Goal: Task Accomplishment & Management: Use online tool/utility

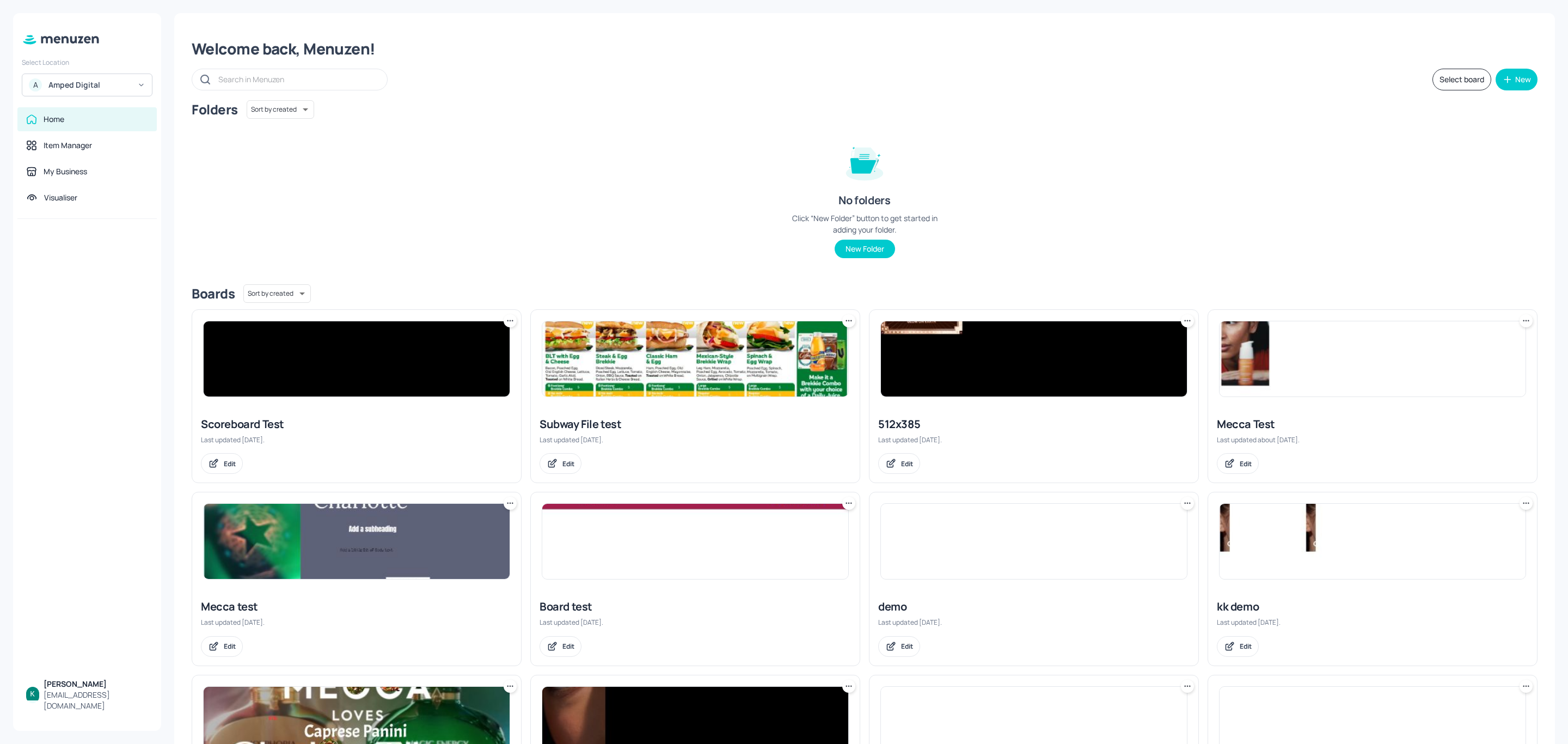
click at [94, 83] on div "Amped Digital" at bounding box center [89, 85] width 82 height 11
click at [86, 111] on div "Subway AU/[GEOGRAPHIC_DATA]" at bounding box center [97, 112] width 95 height 13
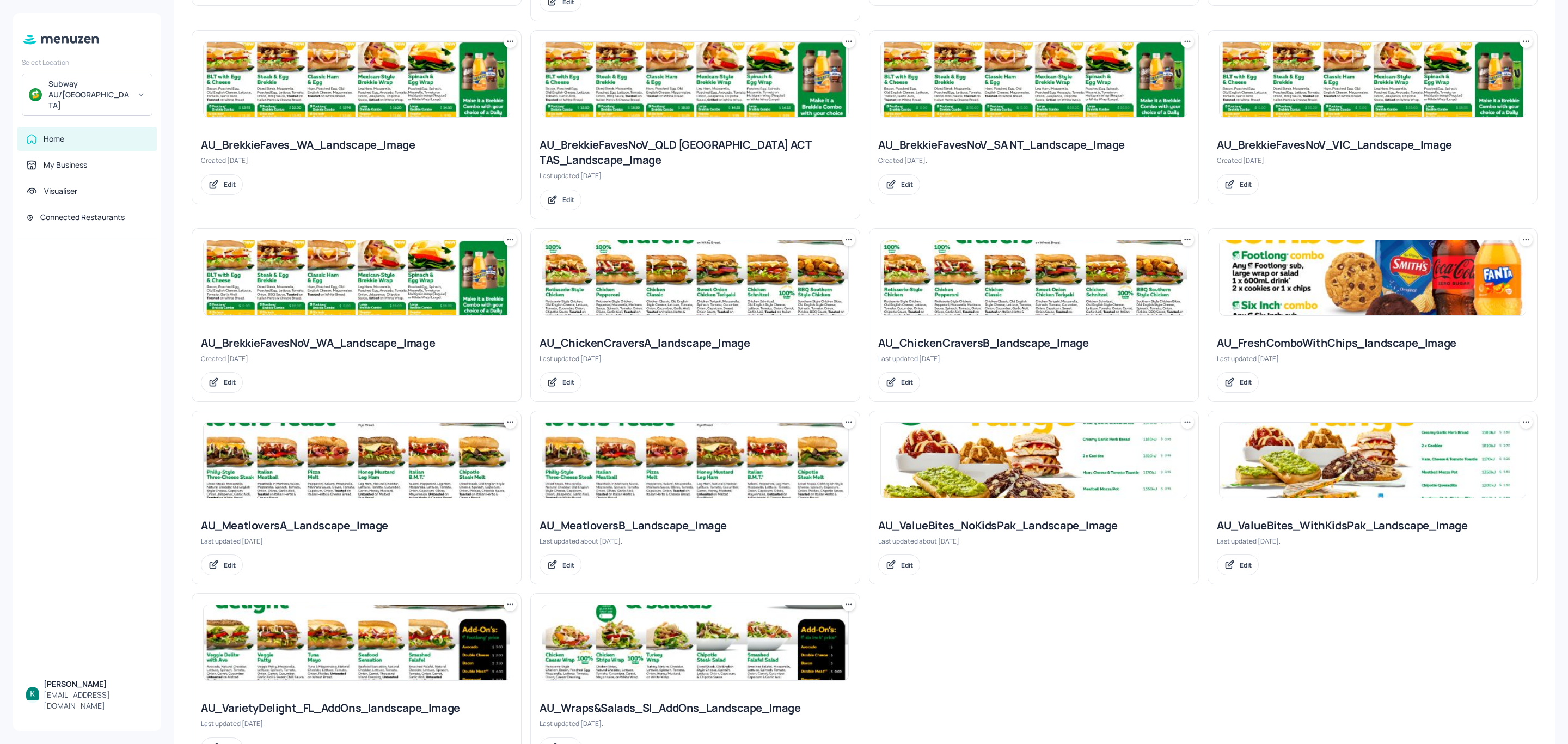
scroll to position [502, 0]
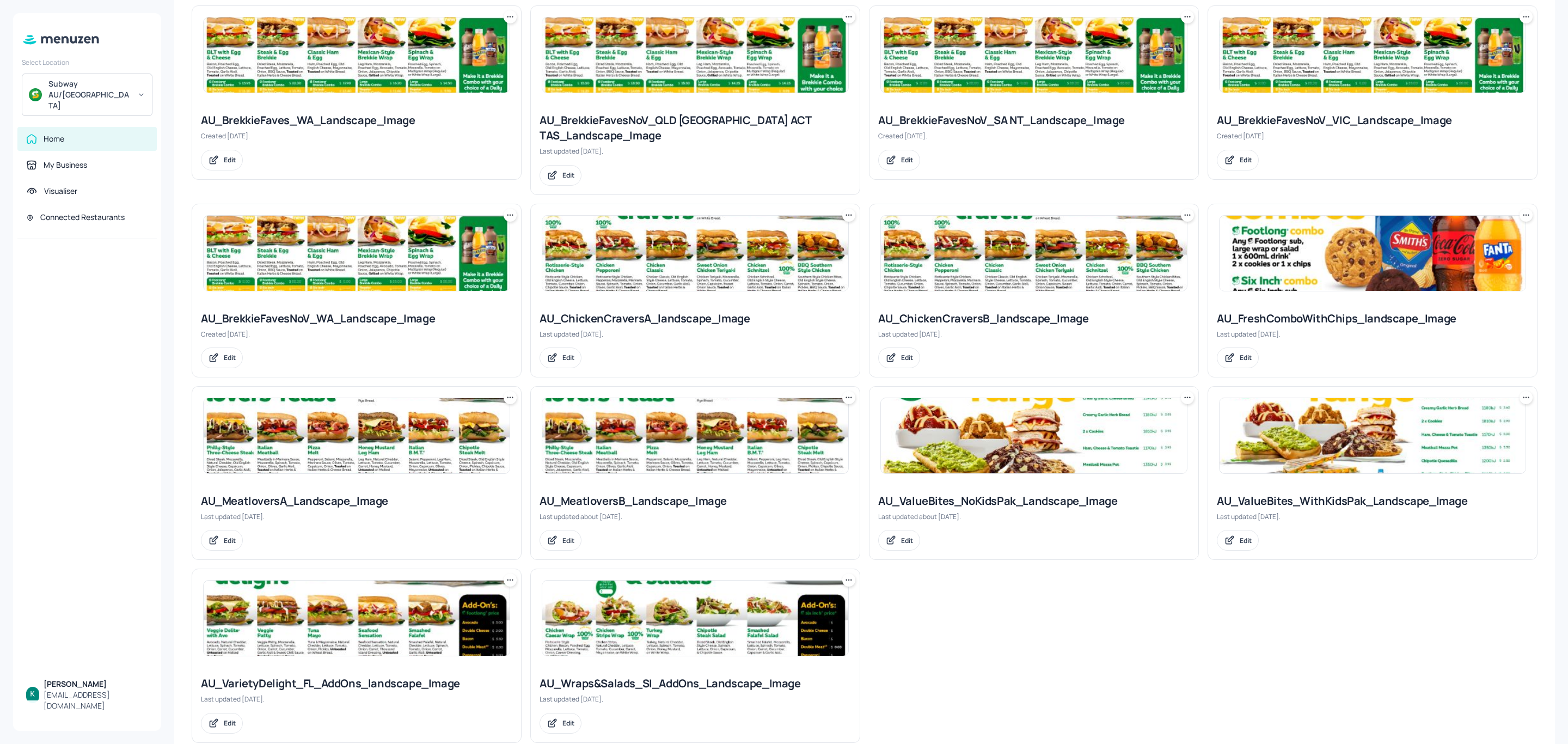
click at [1357, 493] on div "AU_ValueBites_WithKidsPak_Landscape_Image" at bounding box center [1373, 500] width 312 height 15
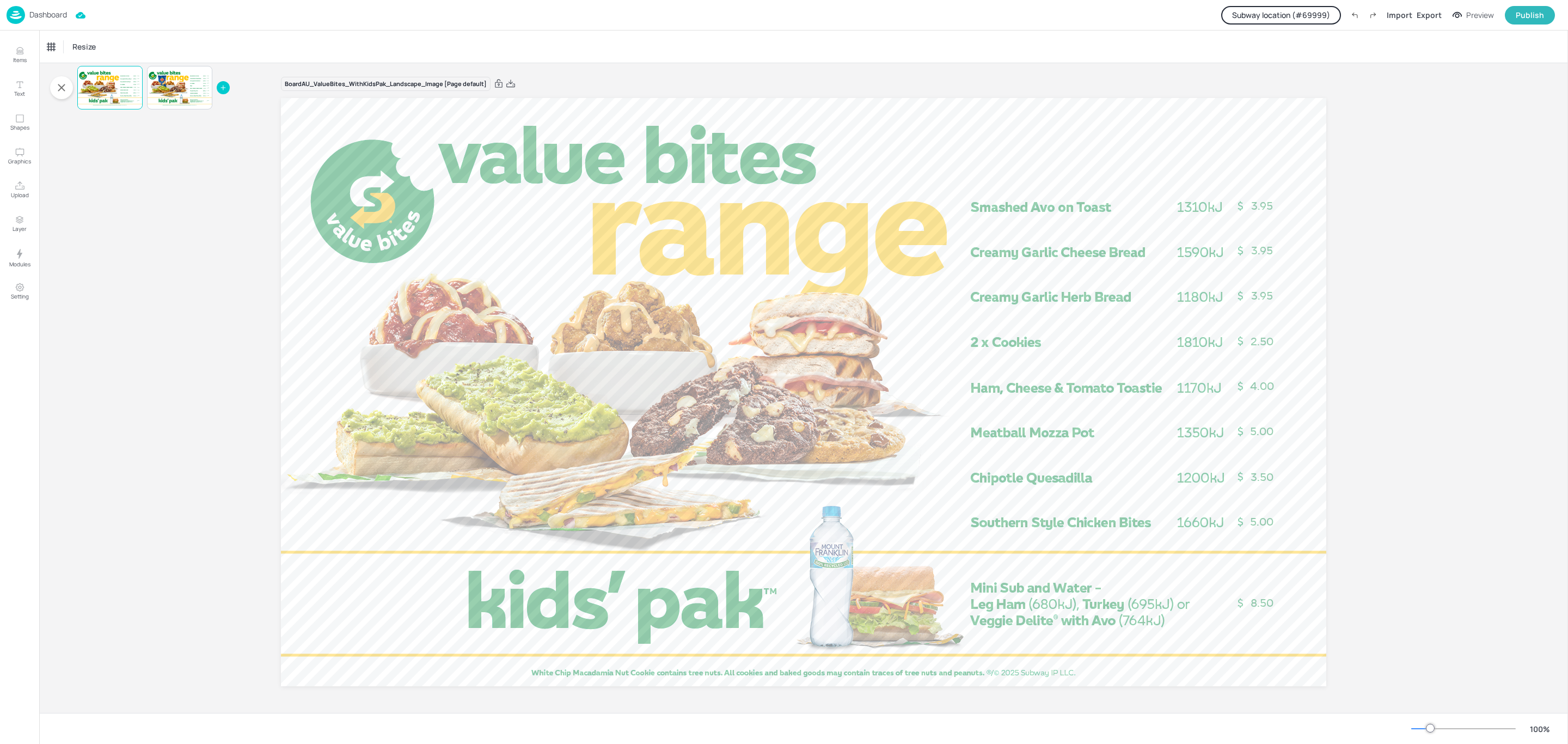
click at [54, 7] on div "Dashboard" at bounding box center [37, 15] width 60 height 18
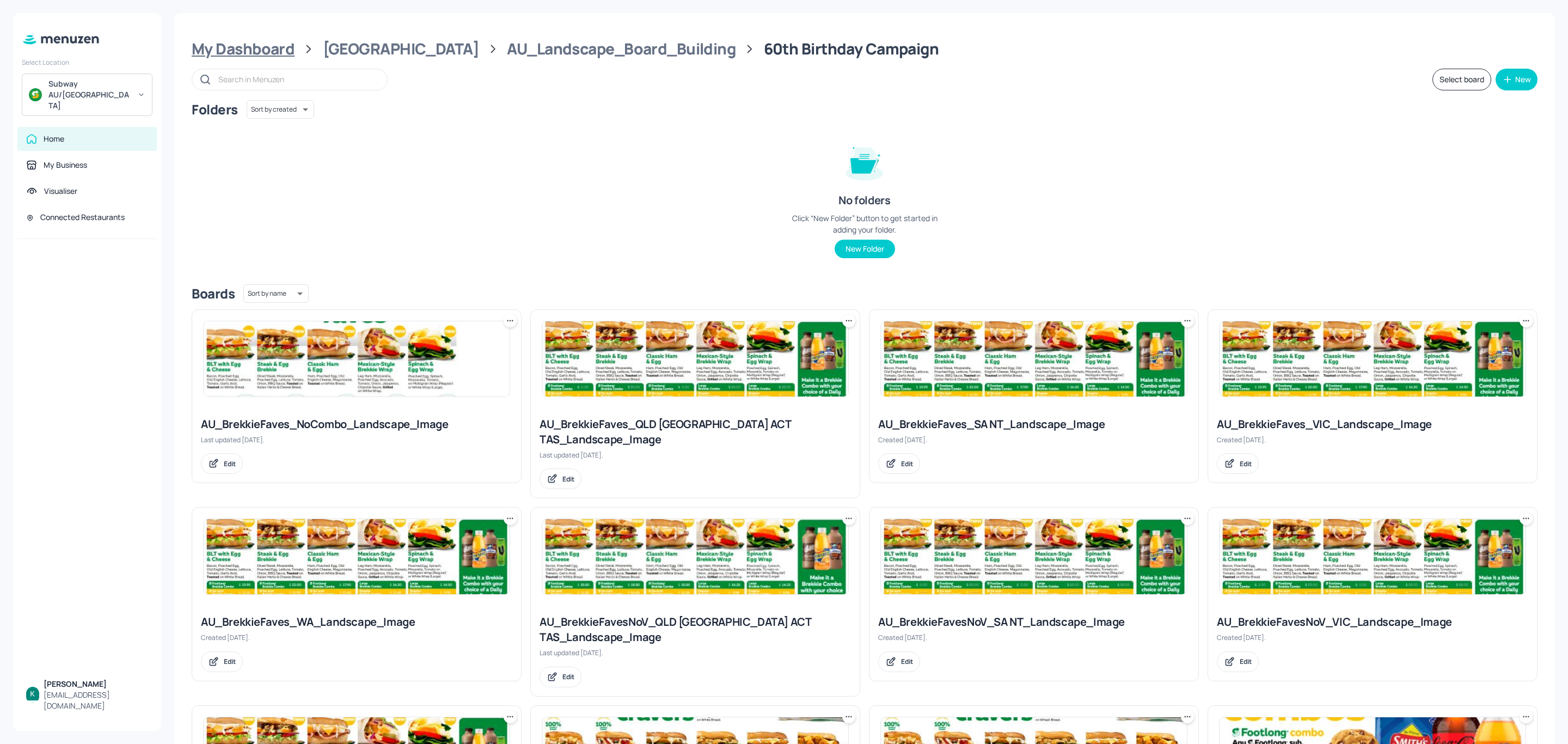
click at [255, 46] on div "My Dashboard" at bounding box center [243, 49] width 103 height 19
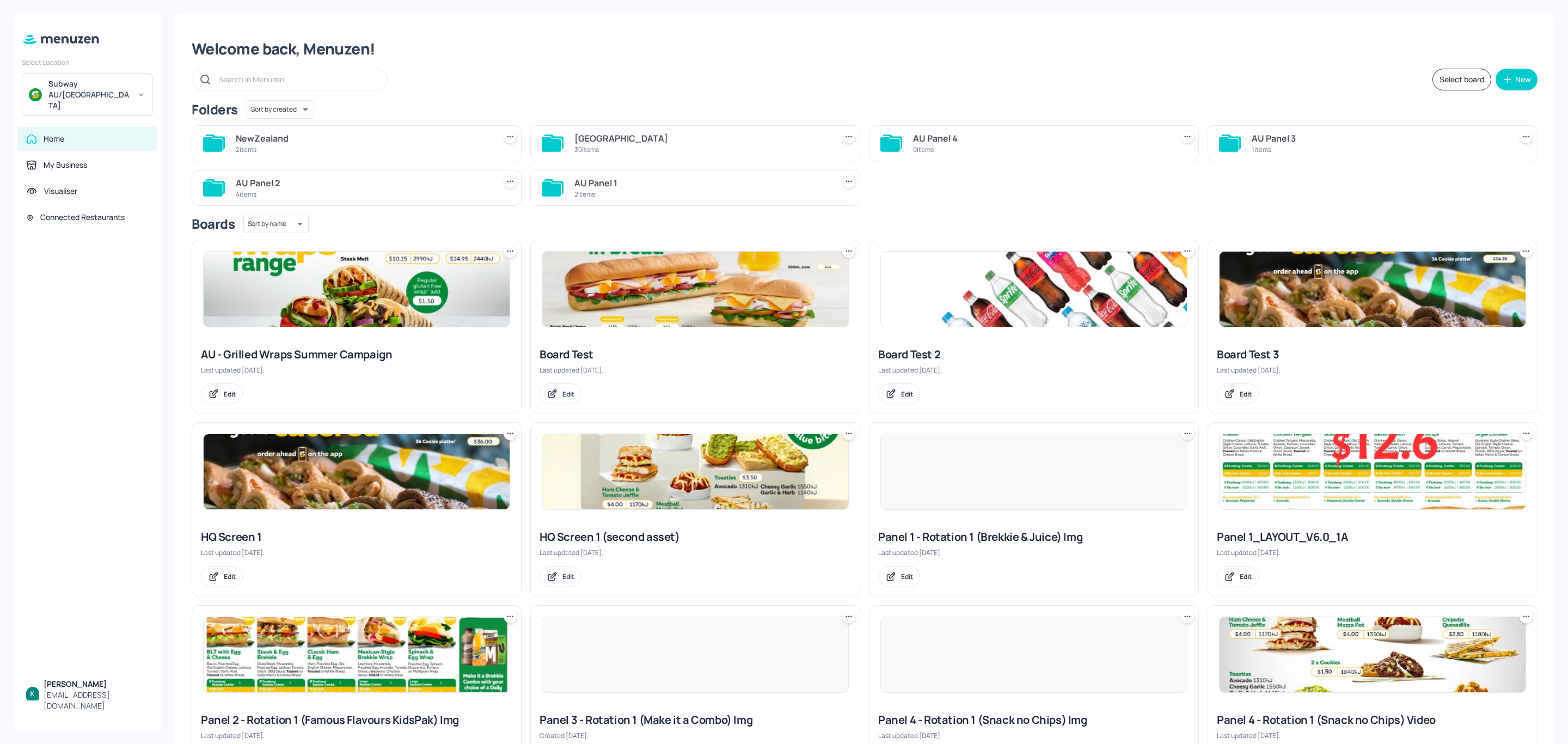
click at [424, 137] on div "NewZealand" at bounding box center [363, 138] width 255 height 13
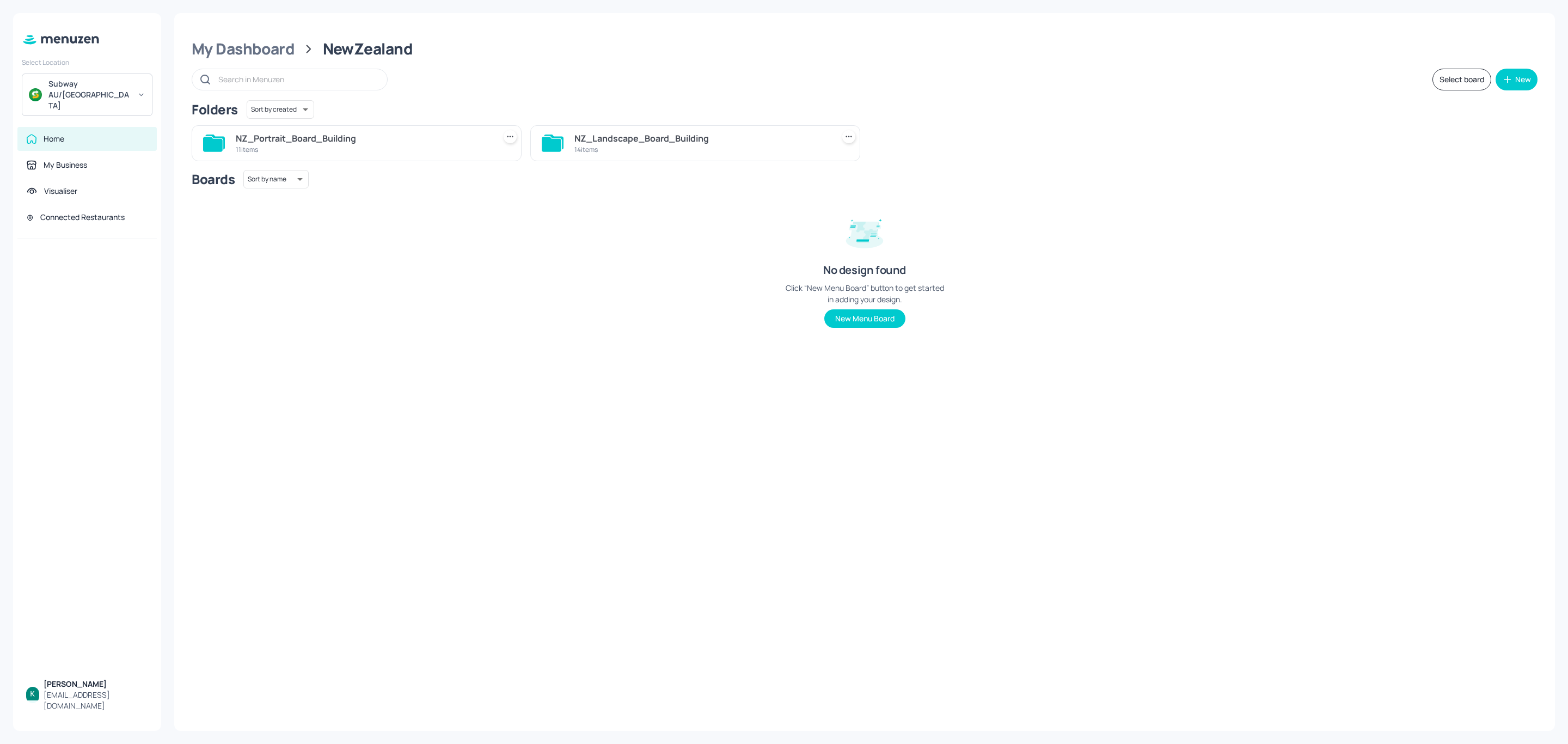
click at [626, 142] on div "NZ_Landscape_Board_Building" at bounding box center [702, 138] width 255 height 13
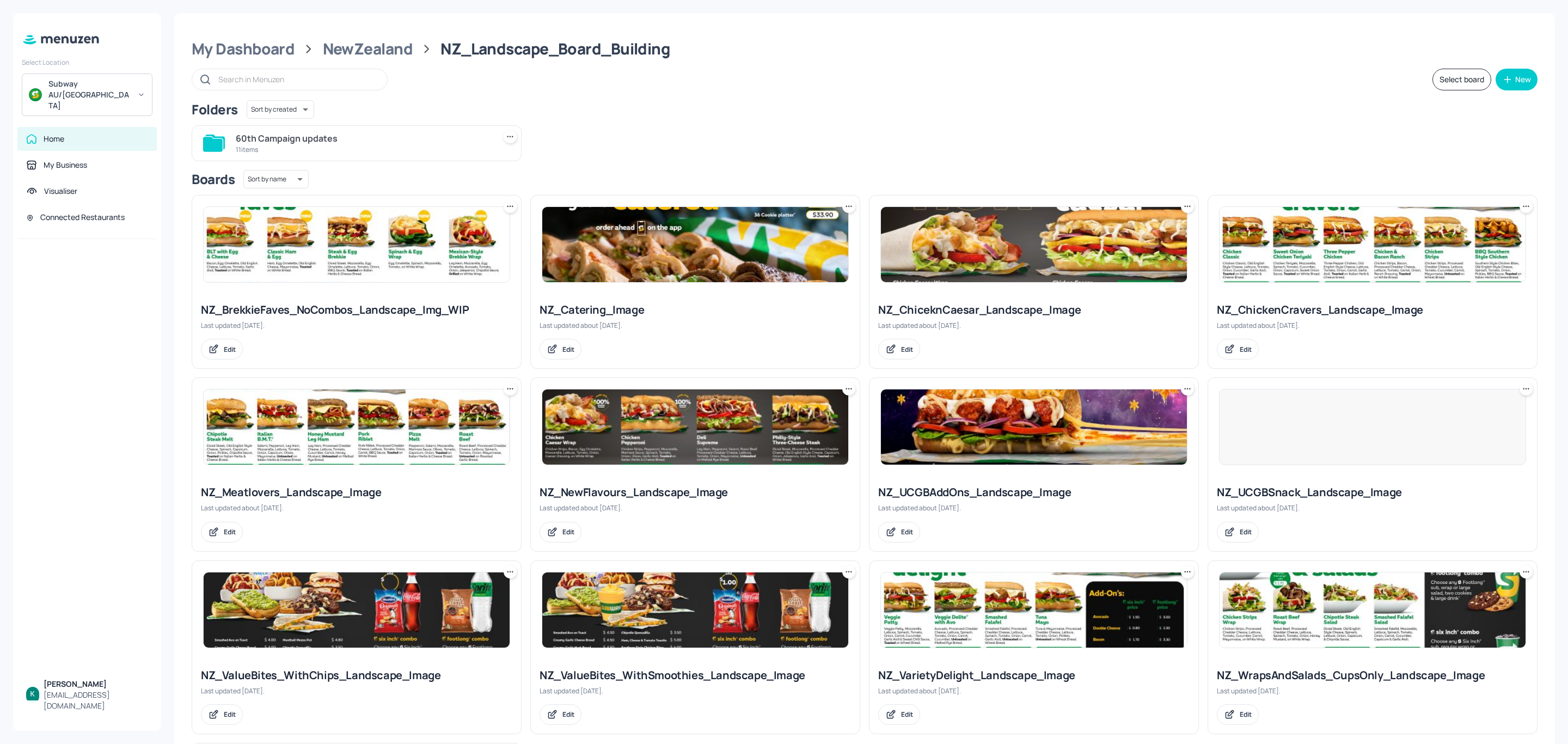
click at [361, 139] on div "60th Campaign updates" at bounding box center [363, 138] width 255 height 13
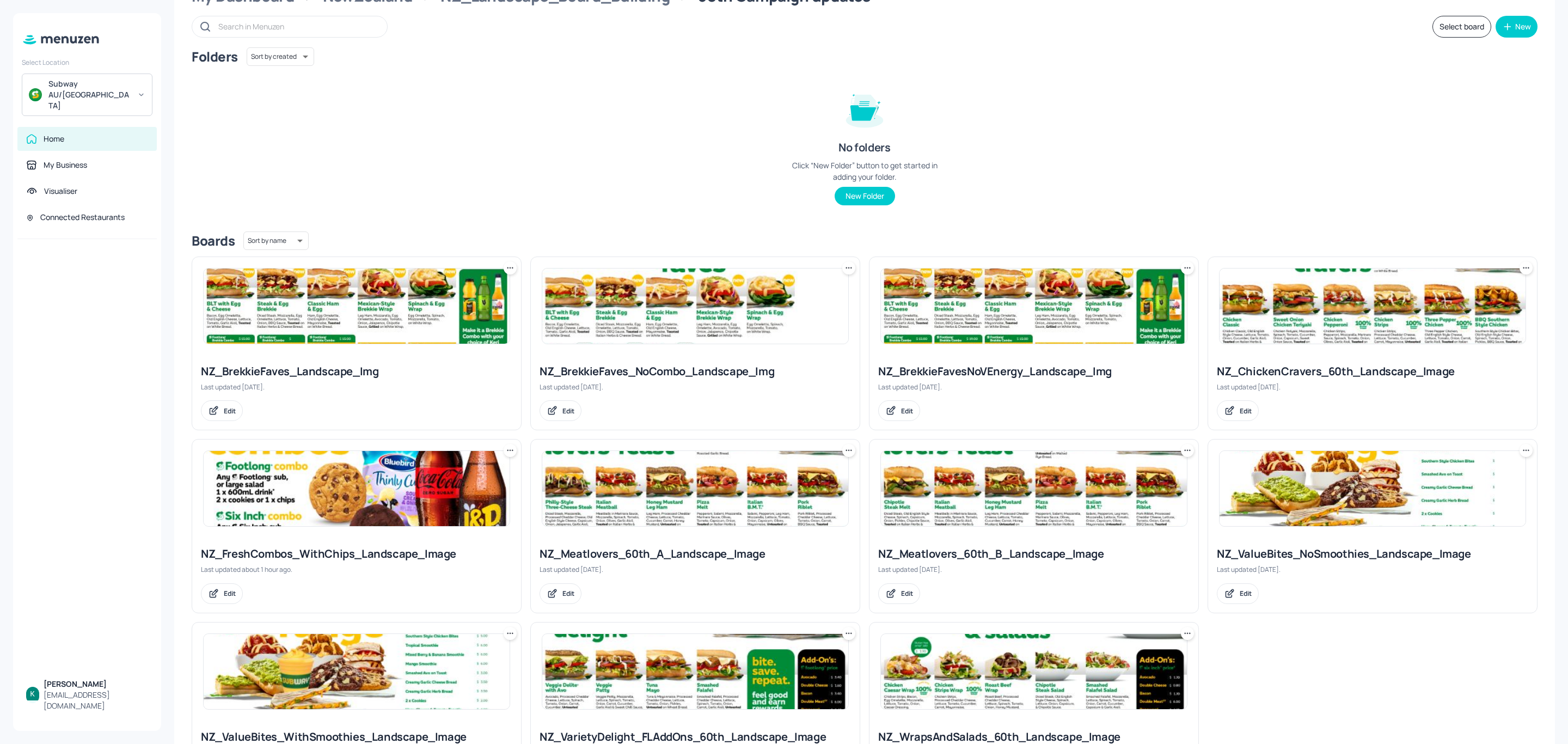
scroll to position [134, 0]
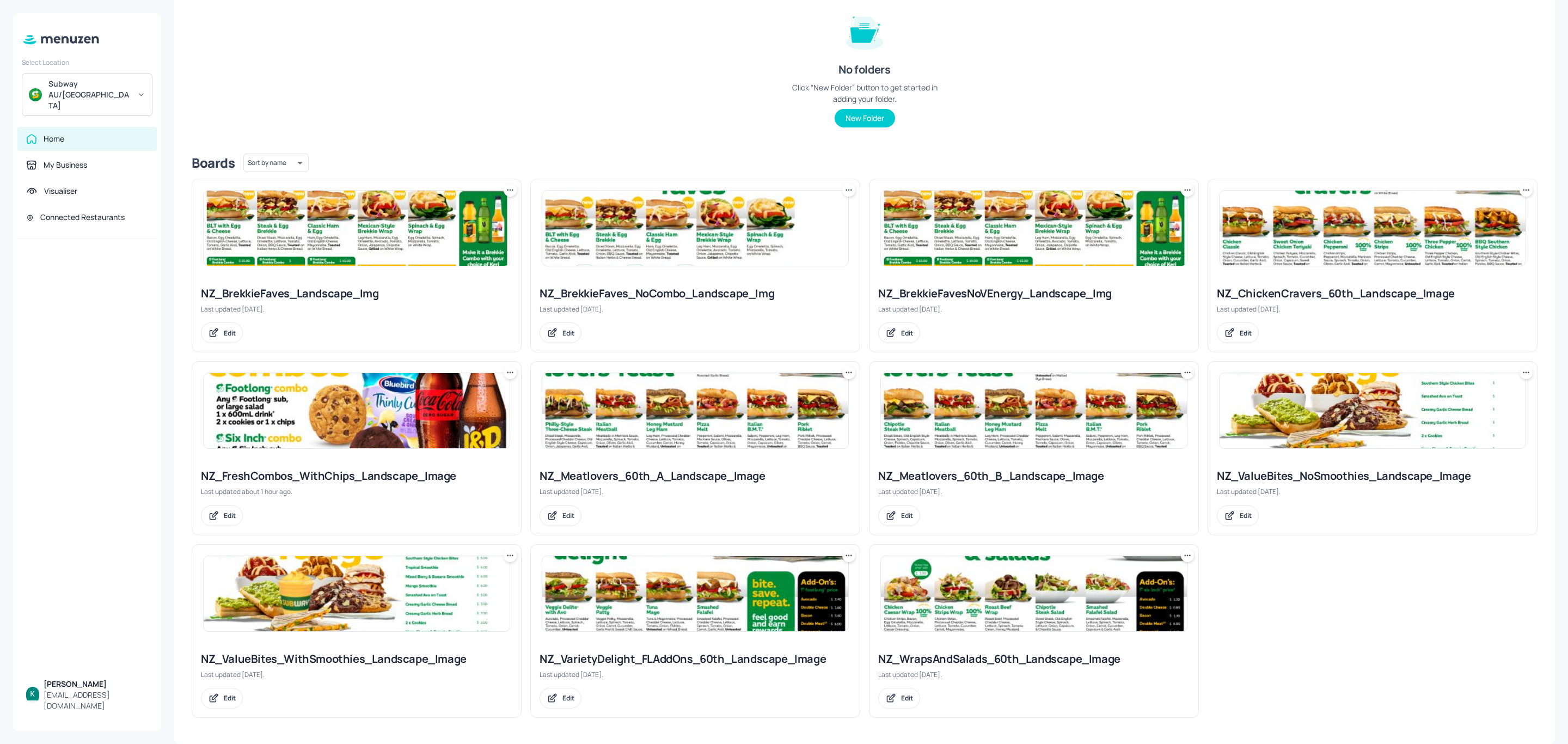
click at [302, 655] on div "NZ_ValueBites_WithSmoothies_Landscape_Image" at bounding box center [357, 659] width 312 height 15
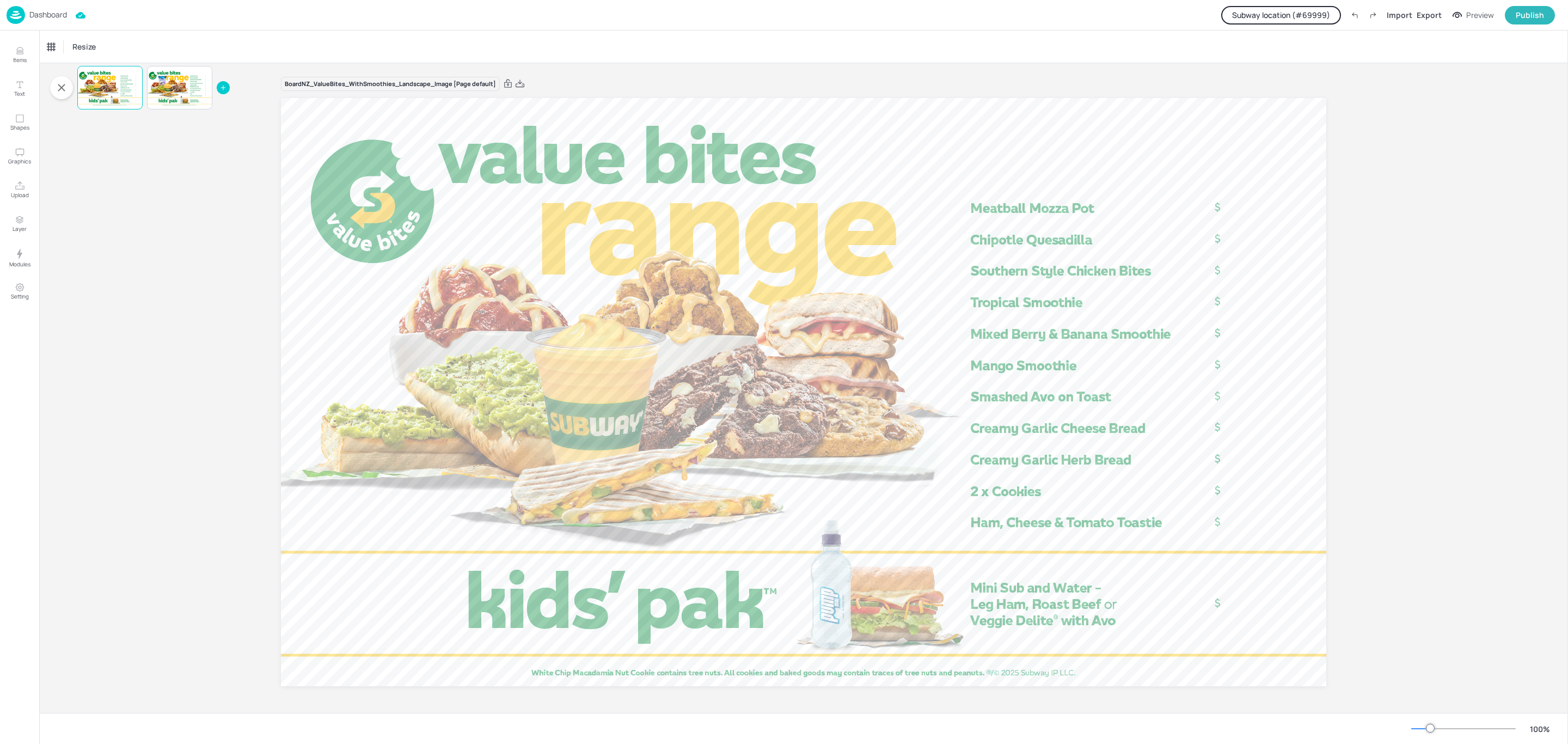
click at [1312, 17] on button "Subway location (# 69999 )" at bounding box center [1281, 15] width 120 height 18
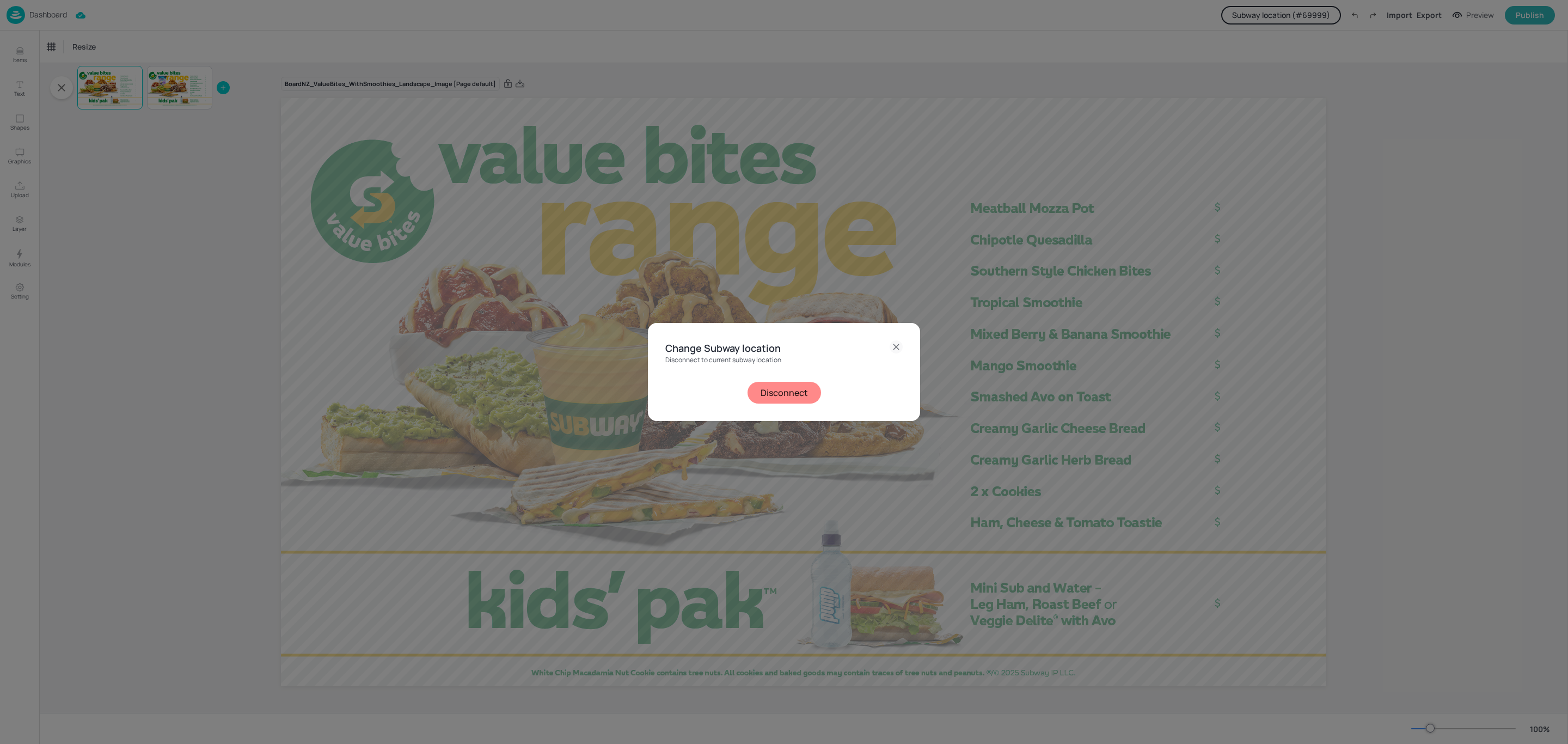
click at [766, 394] on button "Disconnect" at bounding box center [784, 393] width 74 height 22
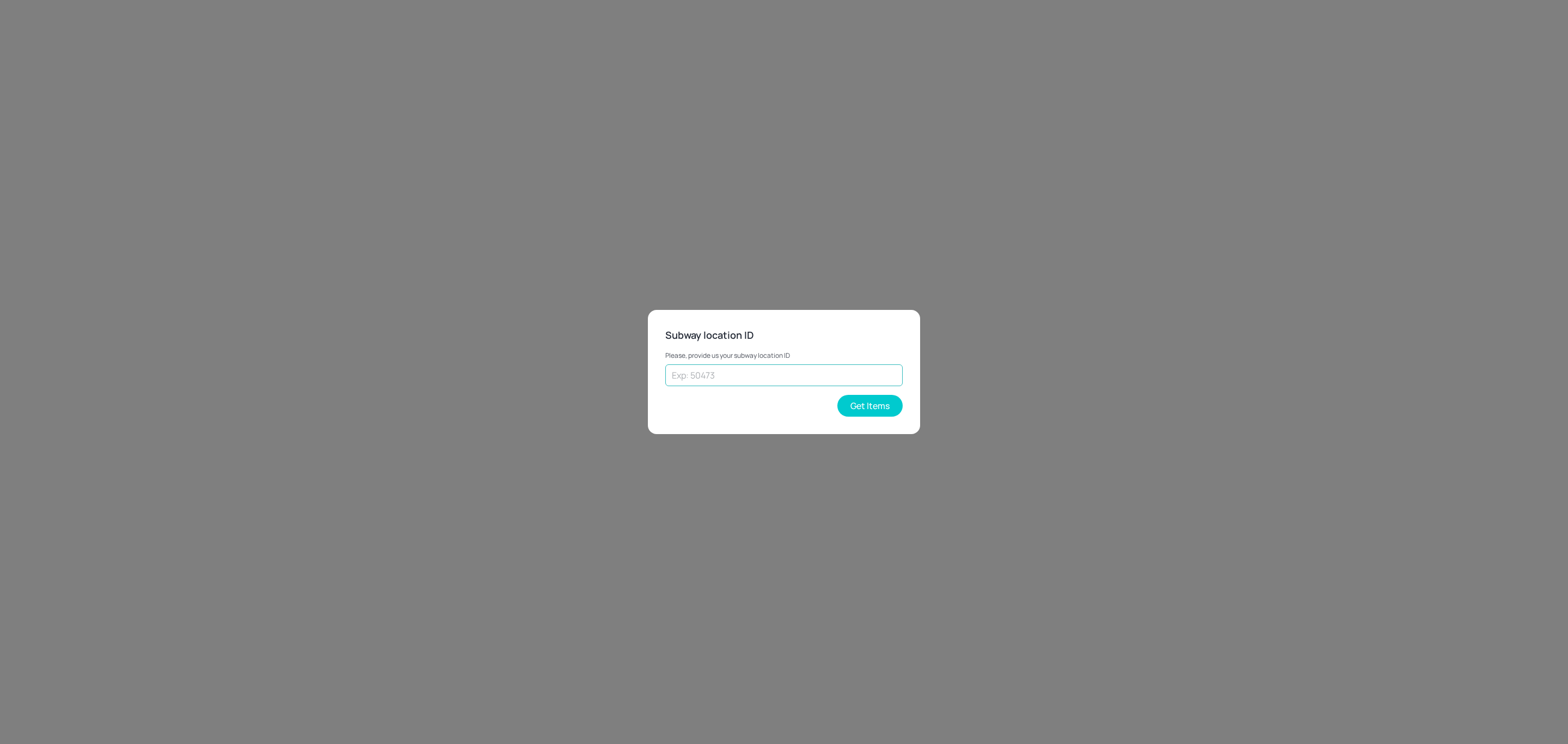
click at [797, 376] on input "text" at bounding box center [784, 375] width 237 height 22
paste input "42939"
type input "42939"
click at [876, 416] on div "Subway location ID Please, provide us your subway location ID 42939 ​ Get Items" at bounding box center [783, 371] width 272 height 124
click at [876, 412] on button "Get Items" at bounding box center [870, 405] width 65 height 22
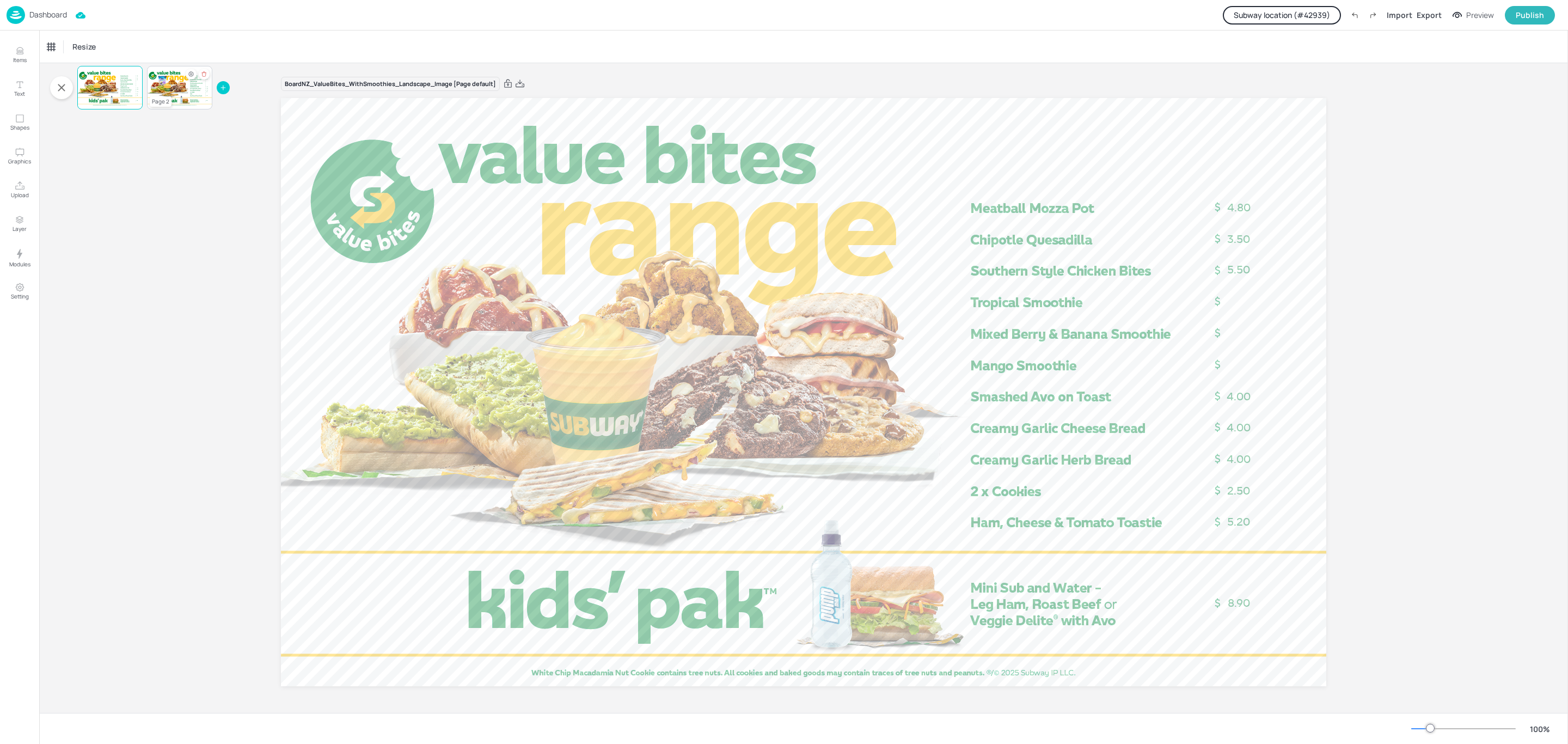
click at [178, 92] on div at bounding box center [180, 88] width 65 height 37
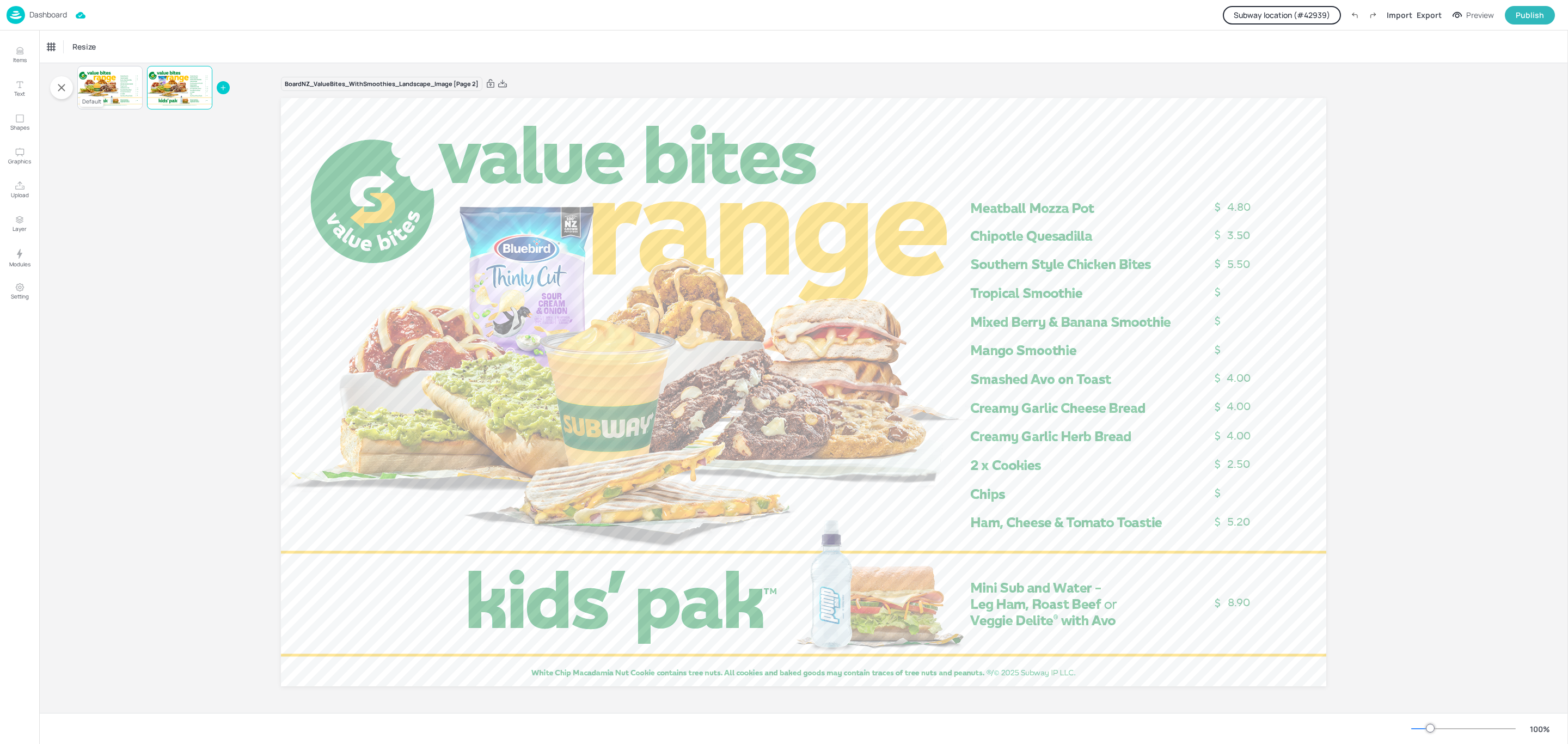
click at [110, 86] on div at bounding box center [110, 88] width 65 height 37
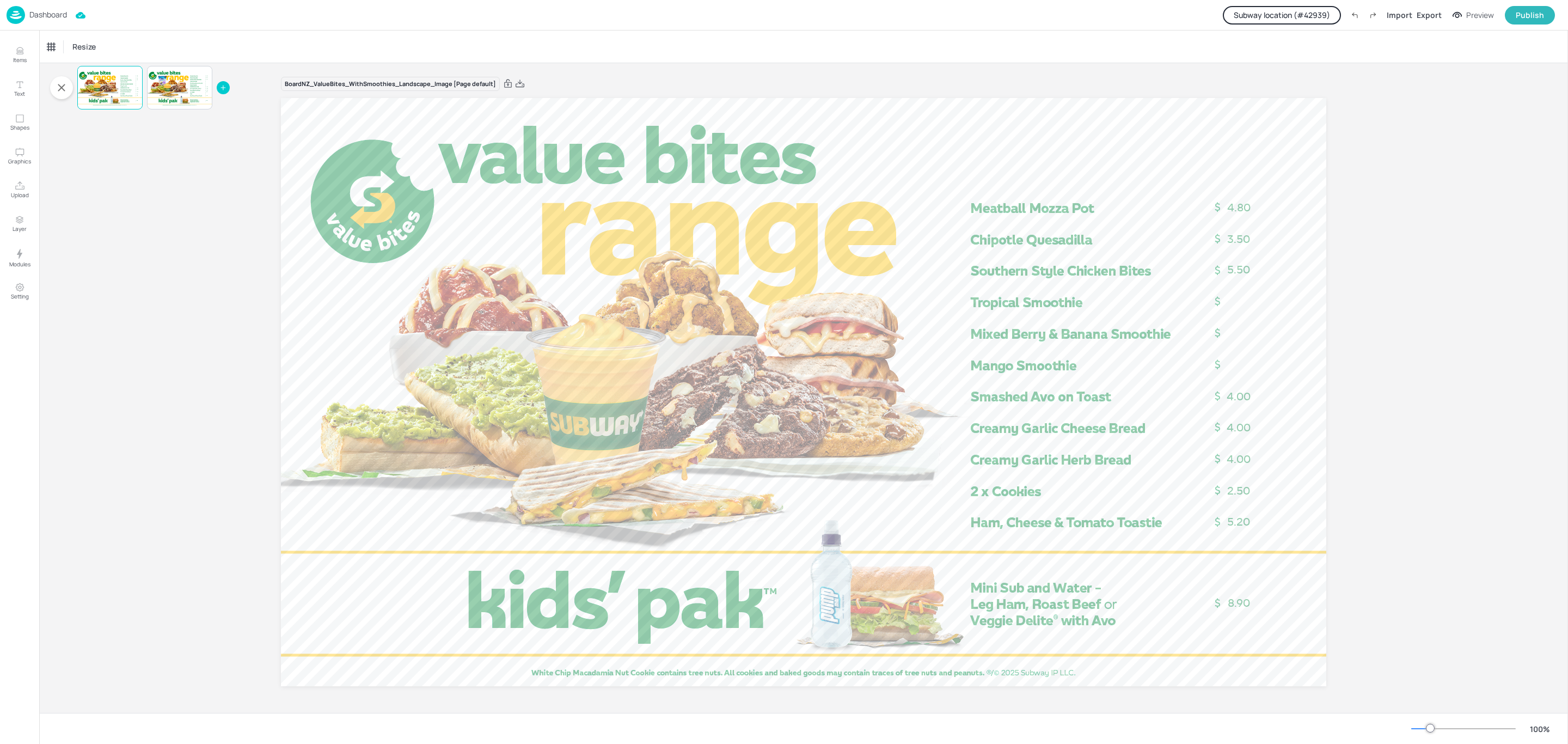
click at [44, 13] on p "Dashboard" at bounding box center [48, 15] width 38 height 8
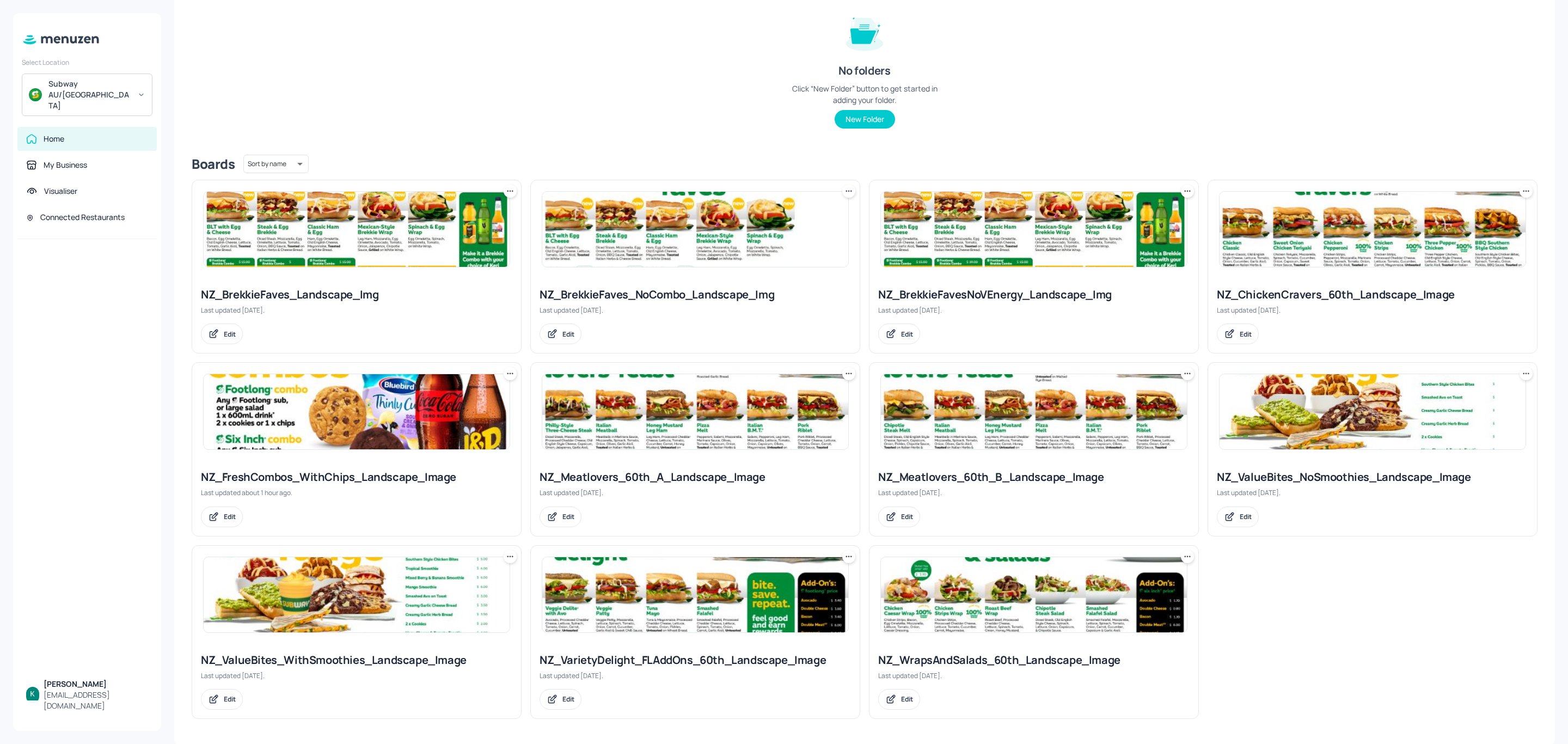
scroll to position [134, 0]
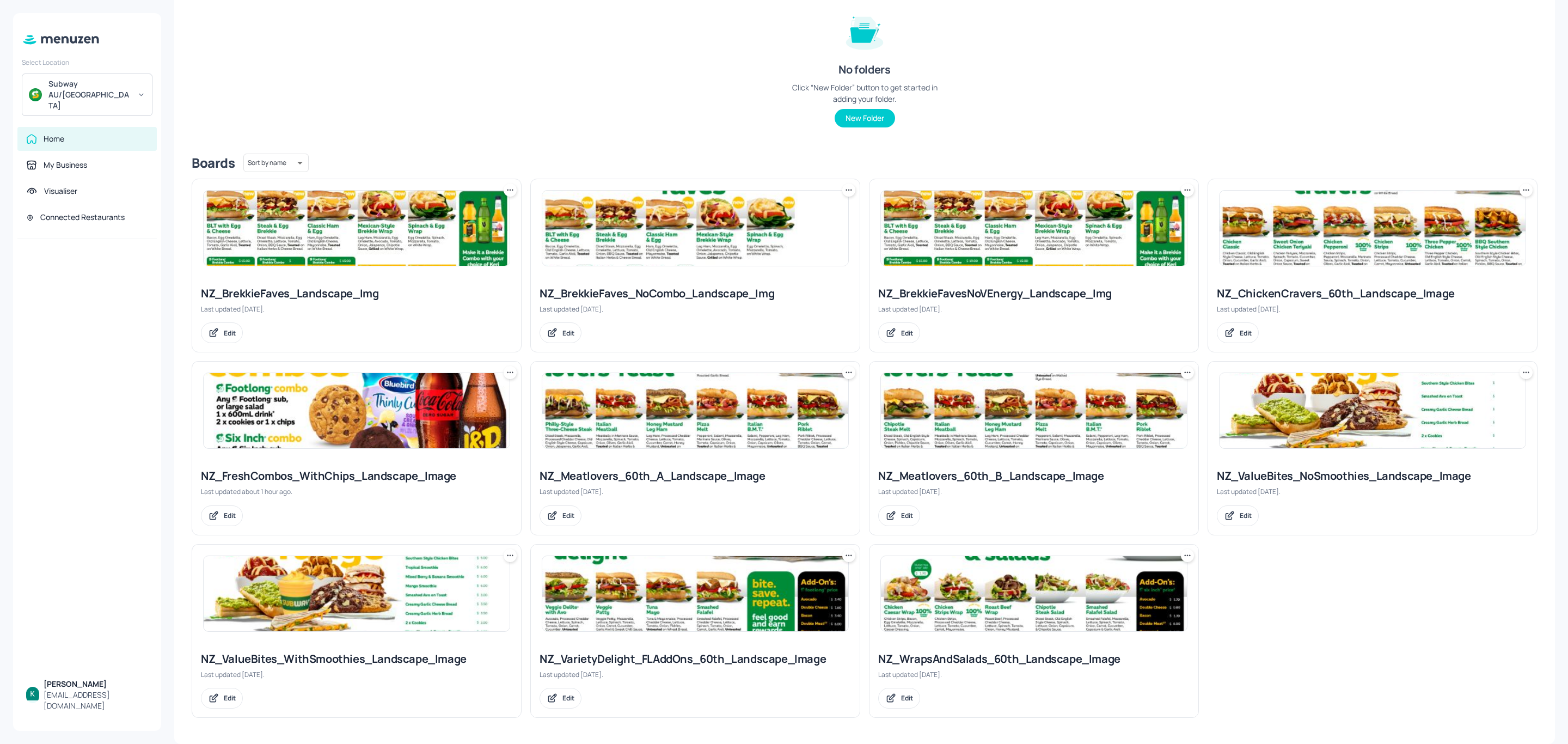
click at [1402, 469] on div "NZ_ValueBites_NoSmoothies_Landscape_Image" at bounding box center [1373, 476] width 312 height 15
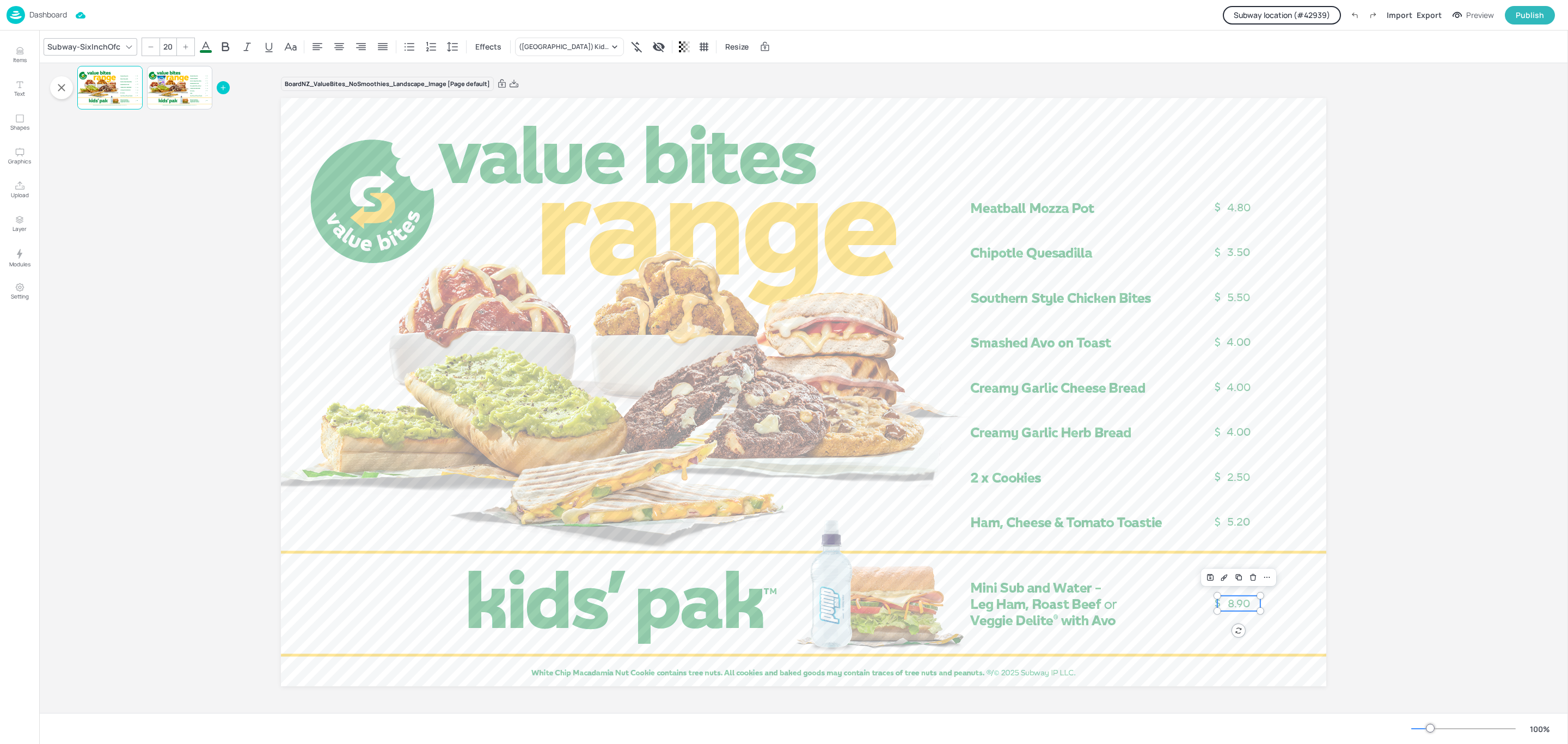
click at [1236, 605] on span "8.90" at bounding box center [1239, 603] width 23 height 13
click at [542, 38] on div "([GEOGRAPHIC_DATA]) Kids Pack" at bounding box center [569, 47] width 109 height 18
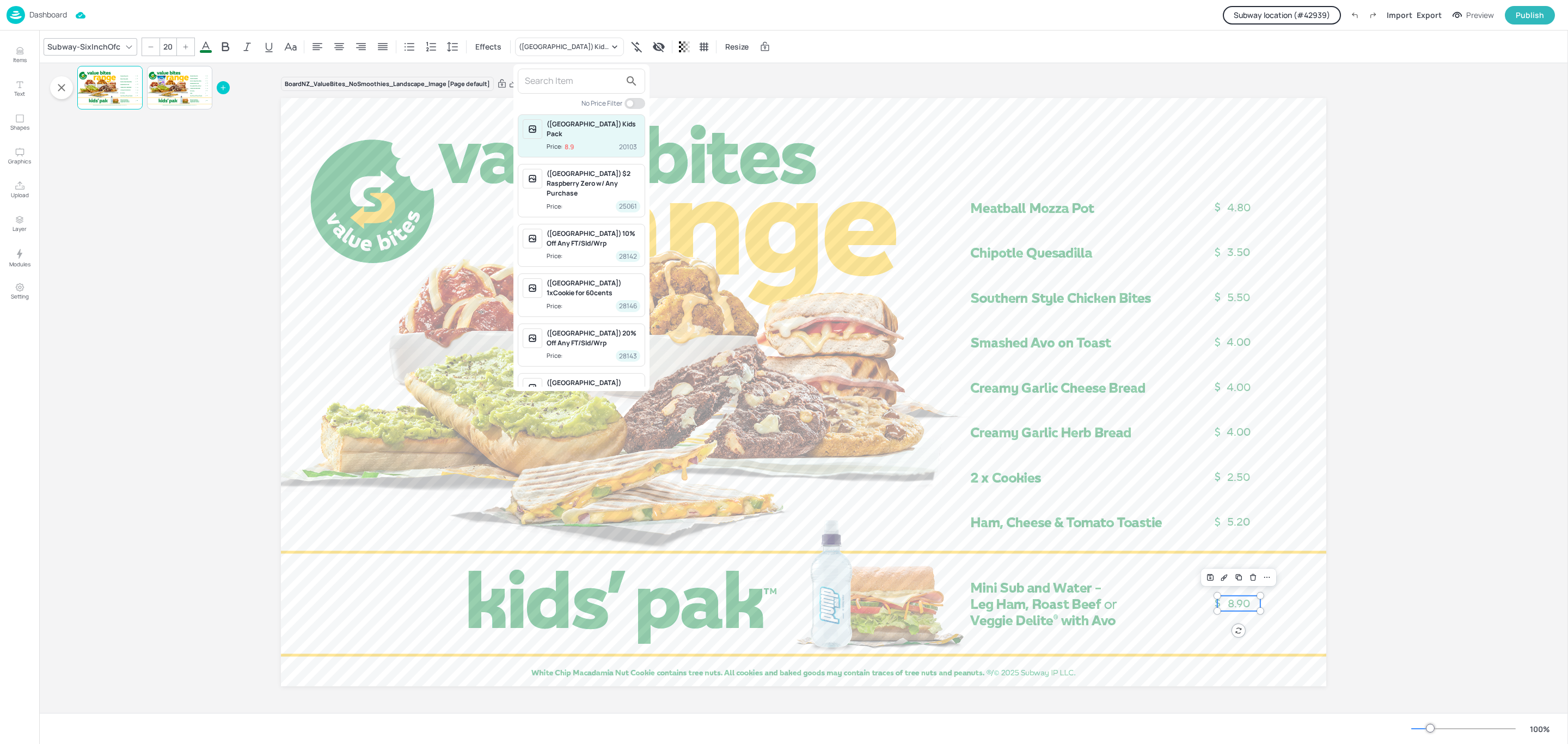
click at [39, 12] on div at bounding box center [784, 372] width 1568 height 744
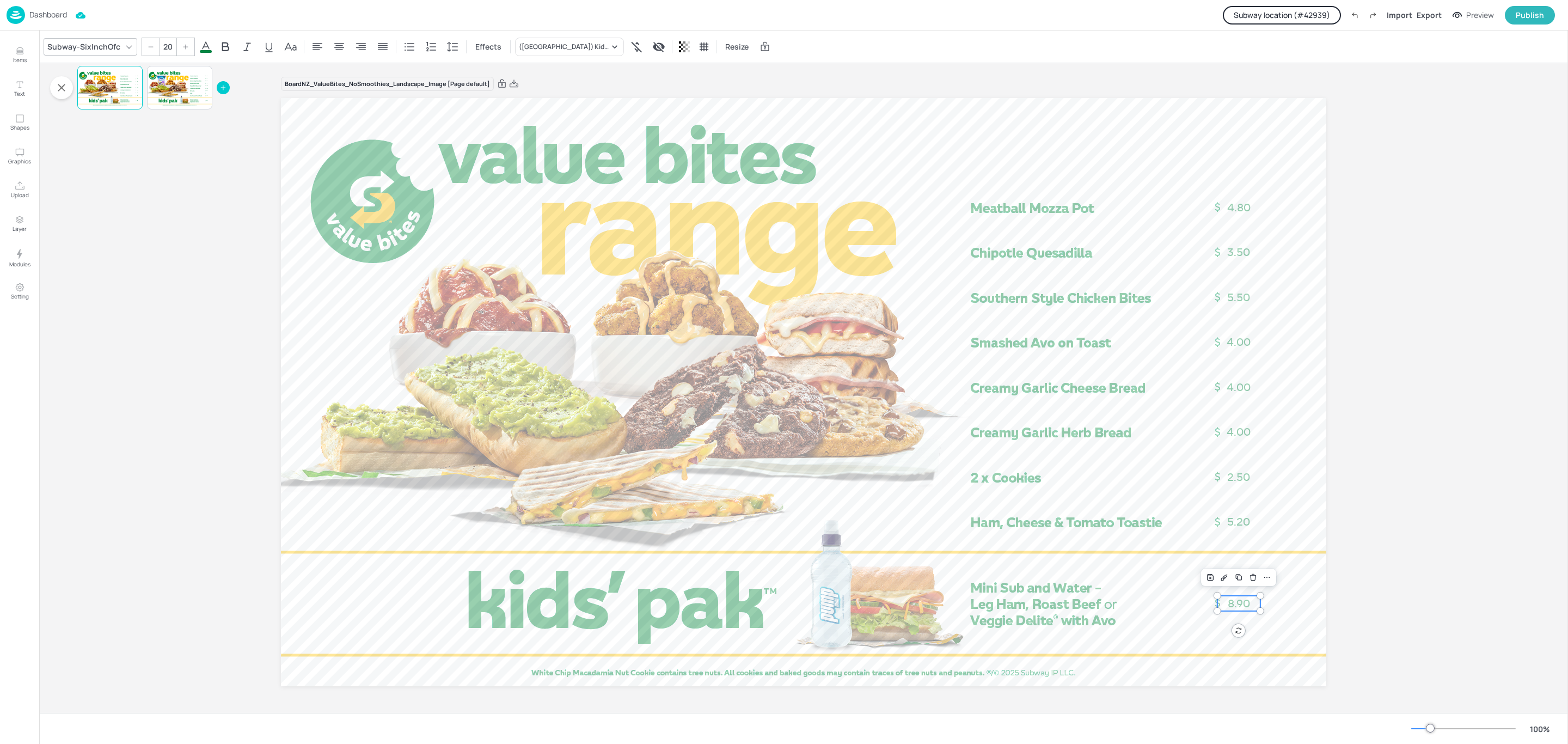
click at [41, 12] on p "Dashboard" at bounding box center [48, 15] width 38 height 8
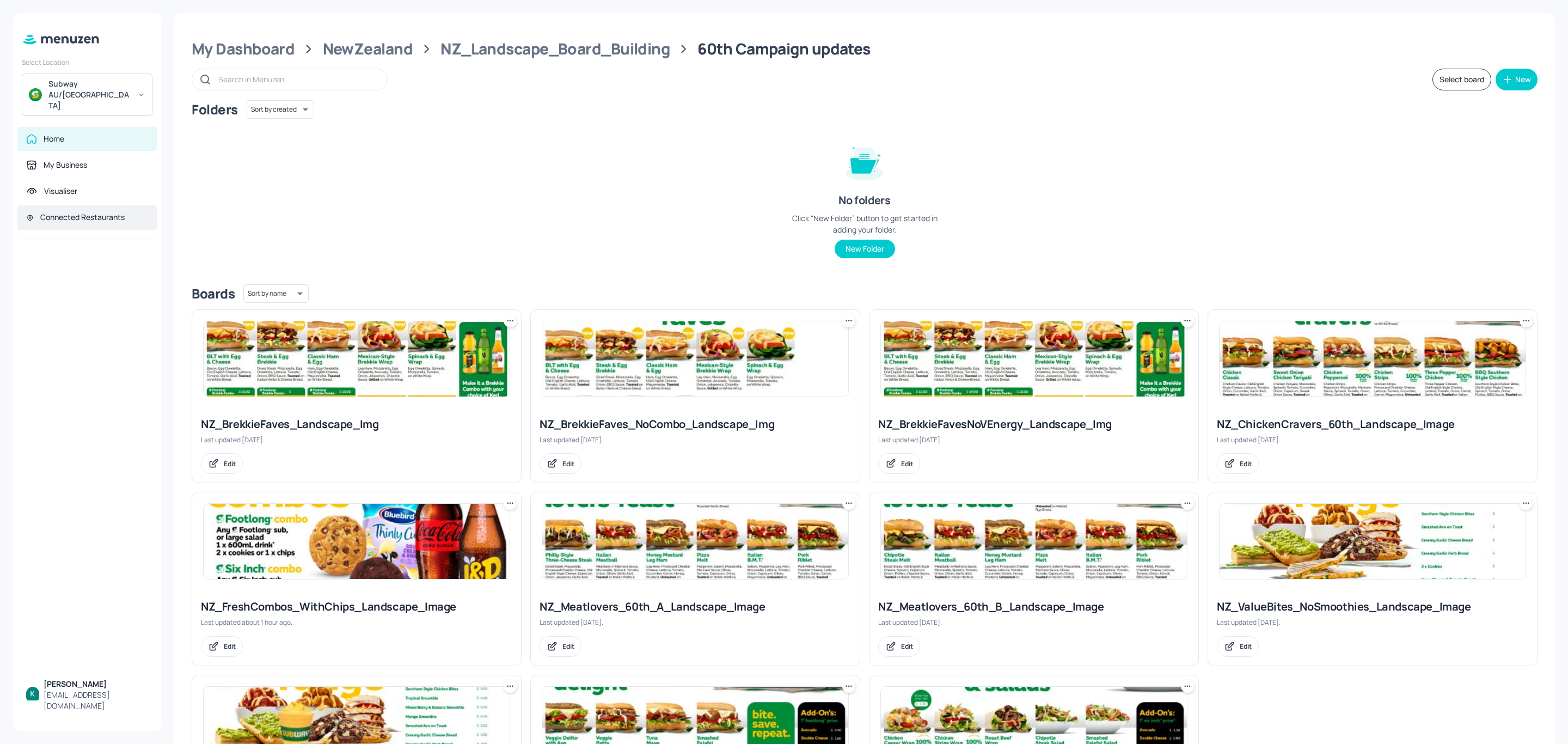
click at [127, 212] on div "Connected Restaurants" at bounding box center [87, 217] width 122 height 12
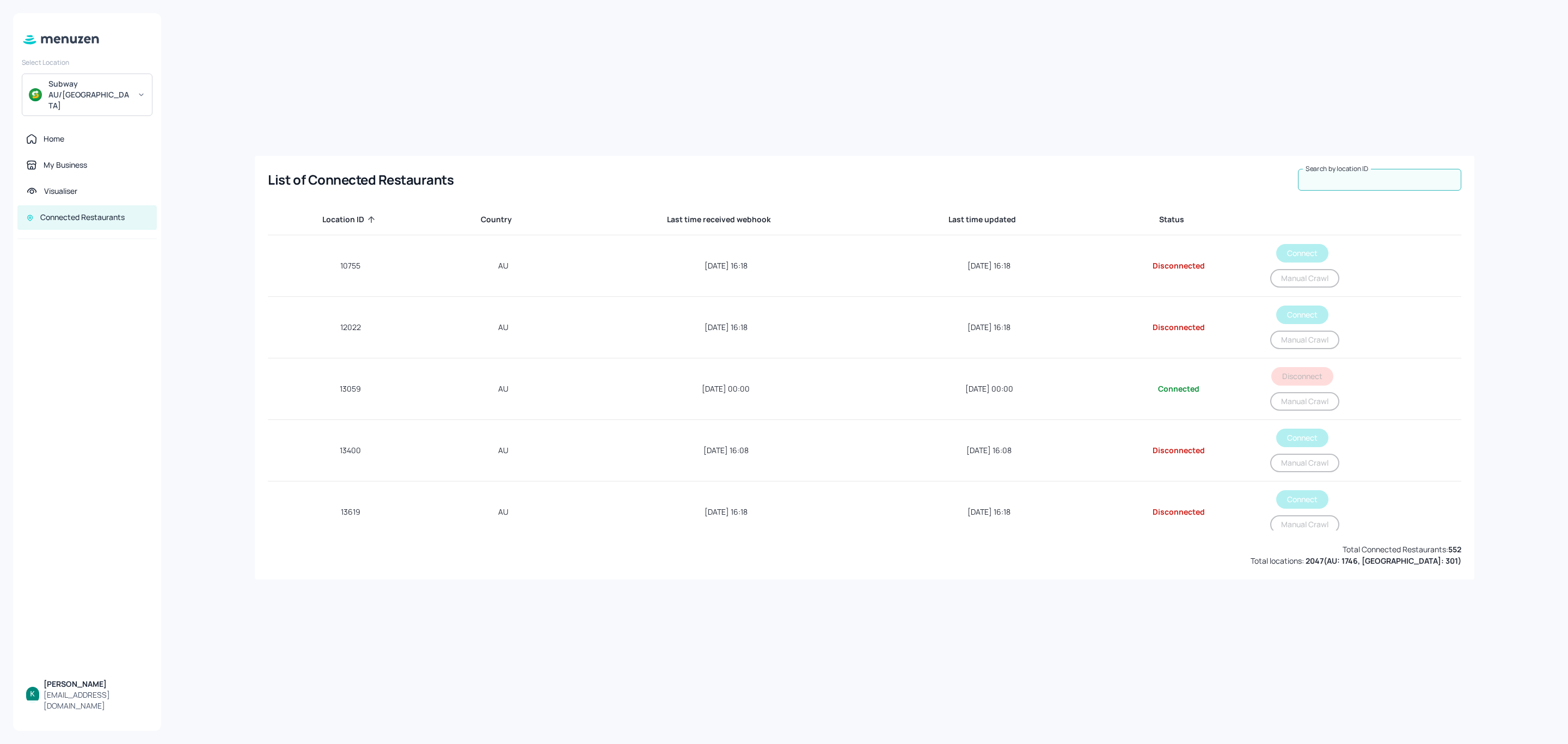
click at [1412, 178] on input "Search by location ID" at bounding box center [1379, 180] width 163 height 22
paste input "42939"
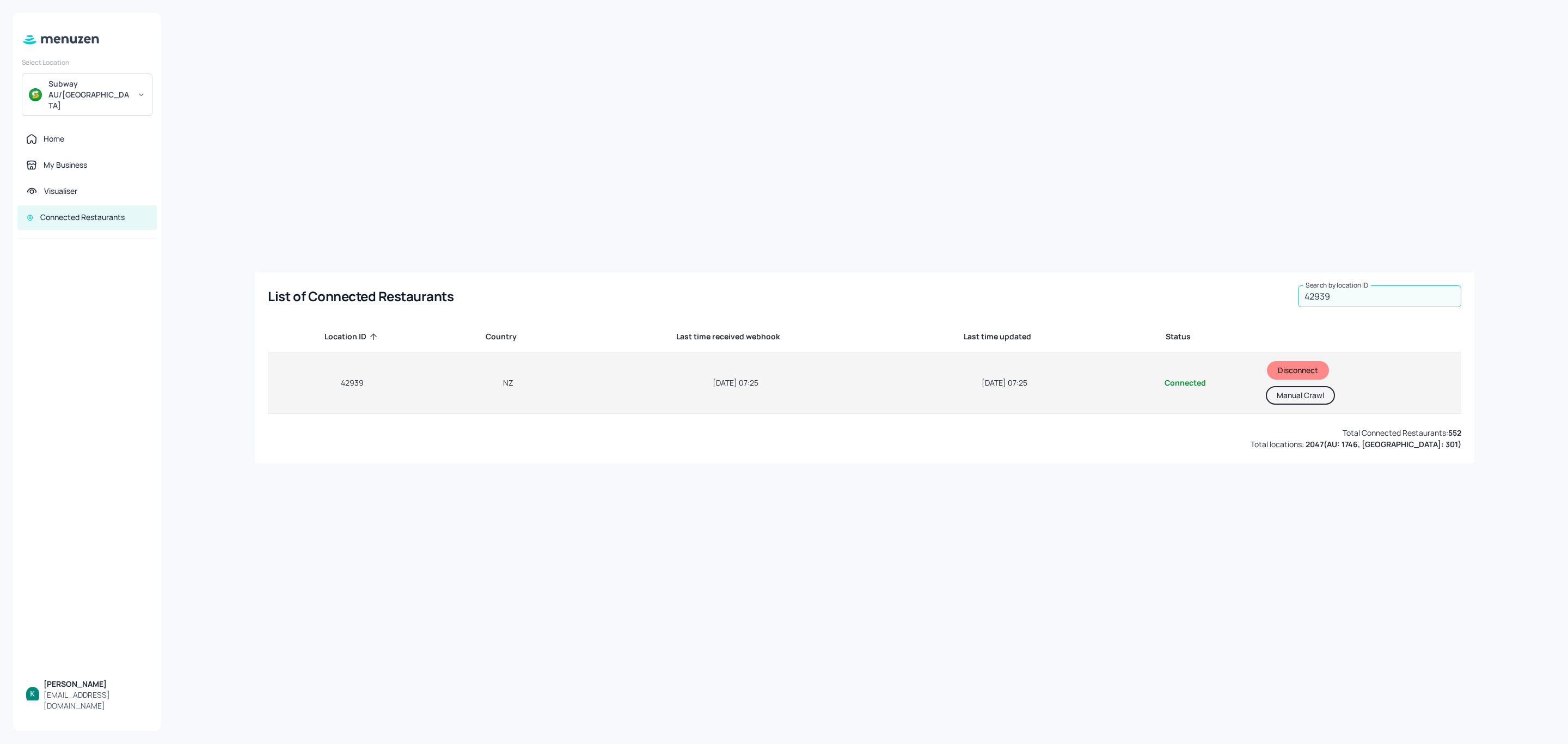
type input "42939"
click at [1287, 399] on button "Manual Crawl" at bounding box center [1301, 395] width 69 height 18
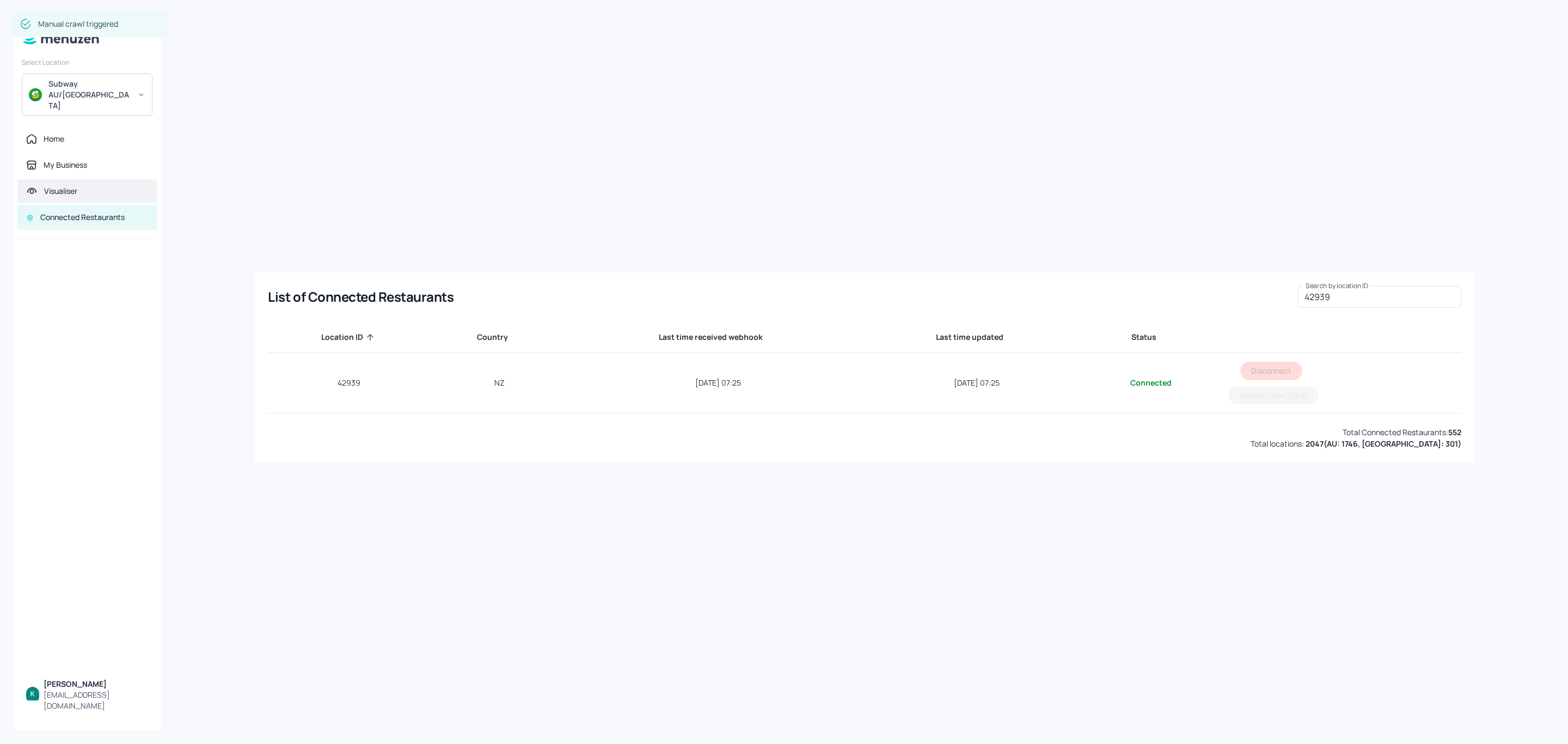
drag, startPoint x: 69, startPoint y: 120, endPoint x: 129, endPoint y: 163, distance: 73.8
click at [69, 133] on div "Home" at bounding box center [87, 139] width 122 height 11
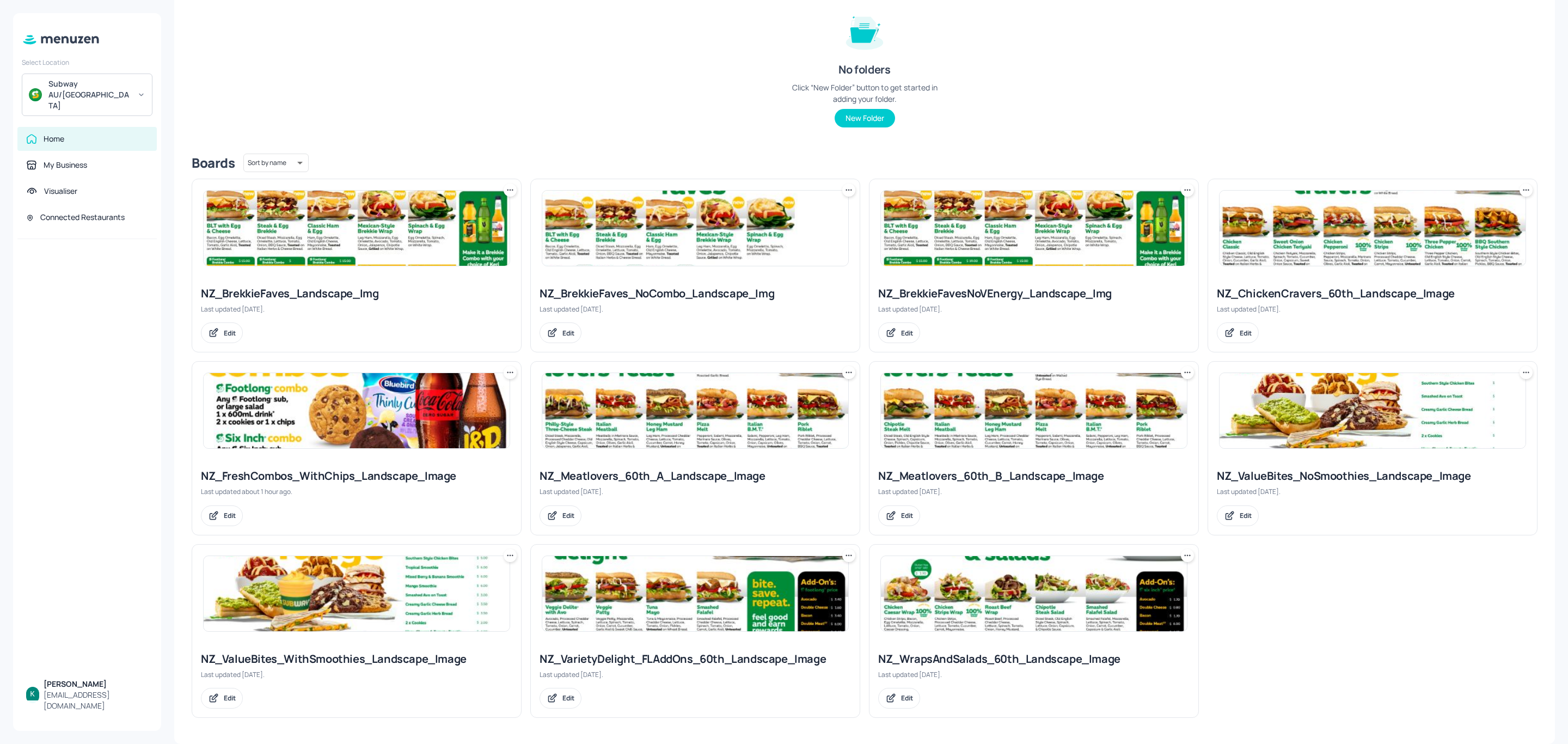
scroll to position [134, 0]
click at [343, 660] on div "NZ_ValueBites_WithSmoothies_Landscape_Image" at bounding box center [357, 659] width 312 height 15
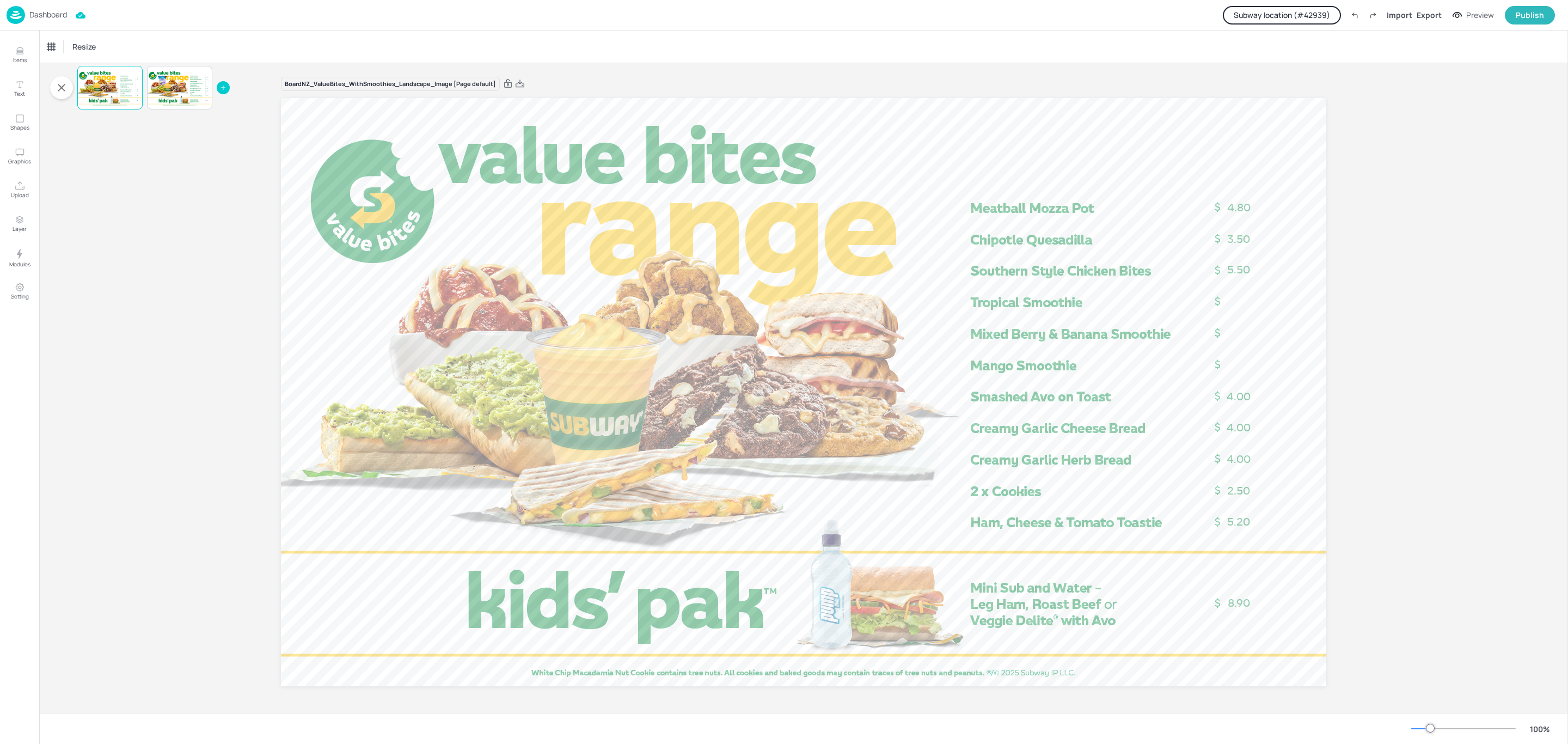
click at [40, 15] on p "Dashboard" at bounding box center [48, 15] width 38 height 8
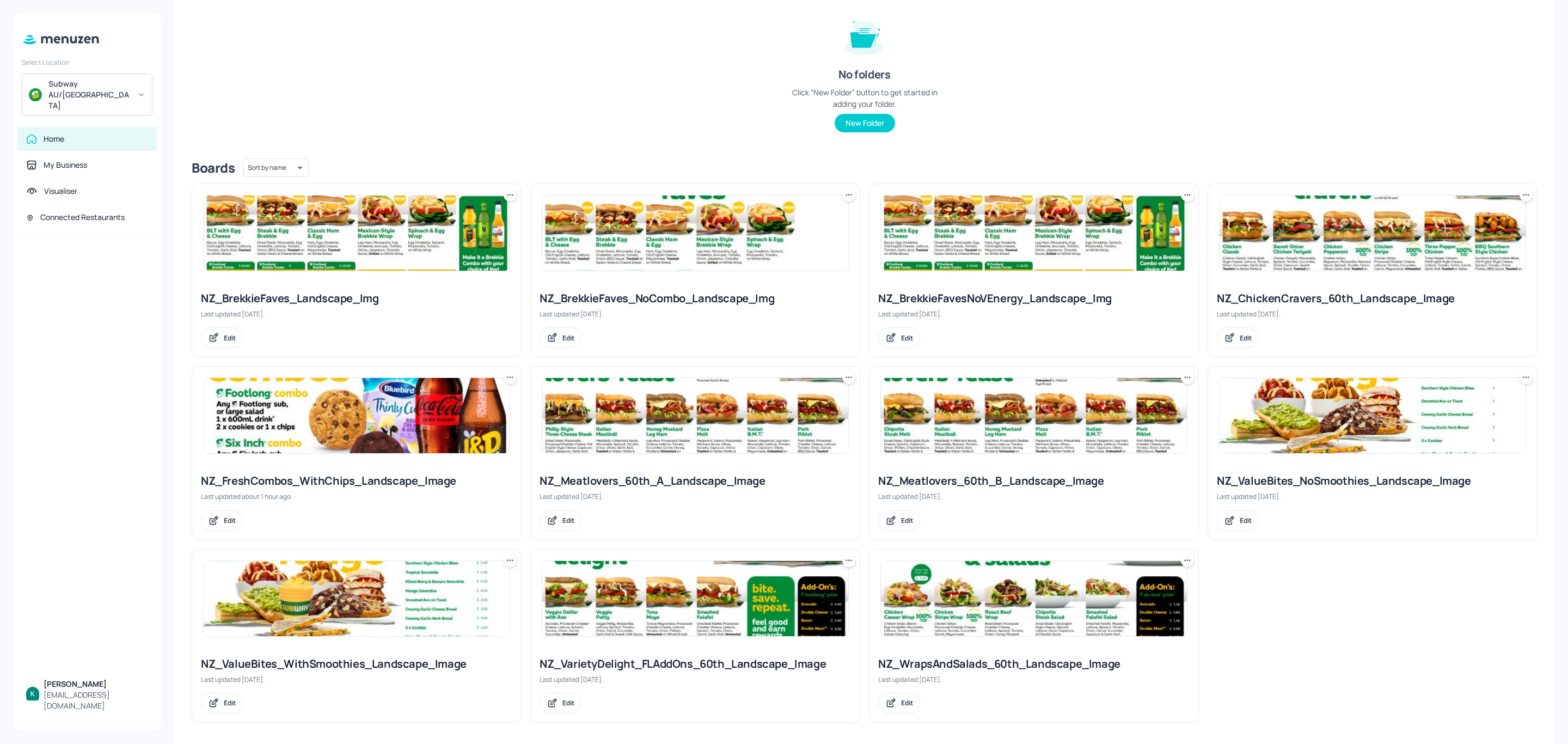
scroll to position [134, 0]
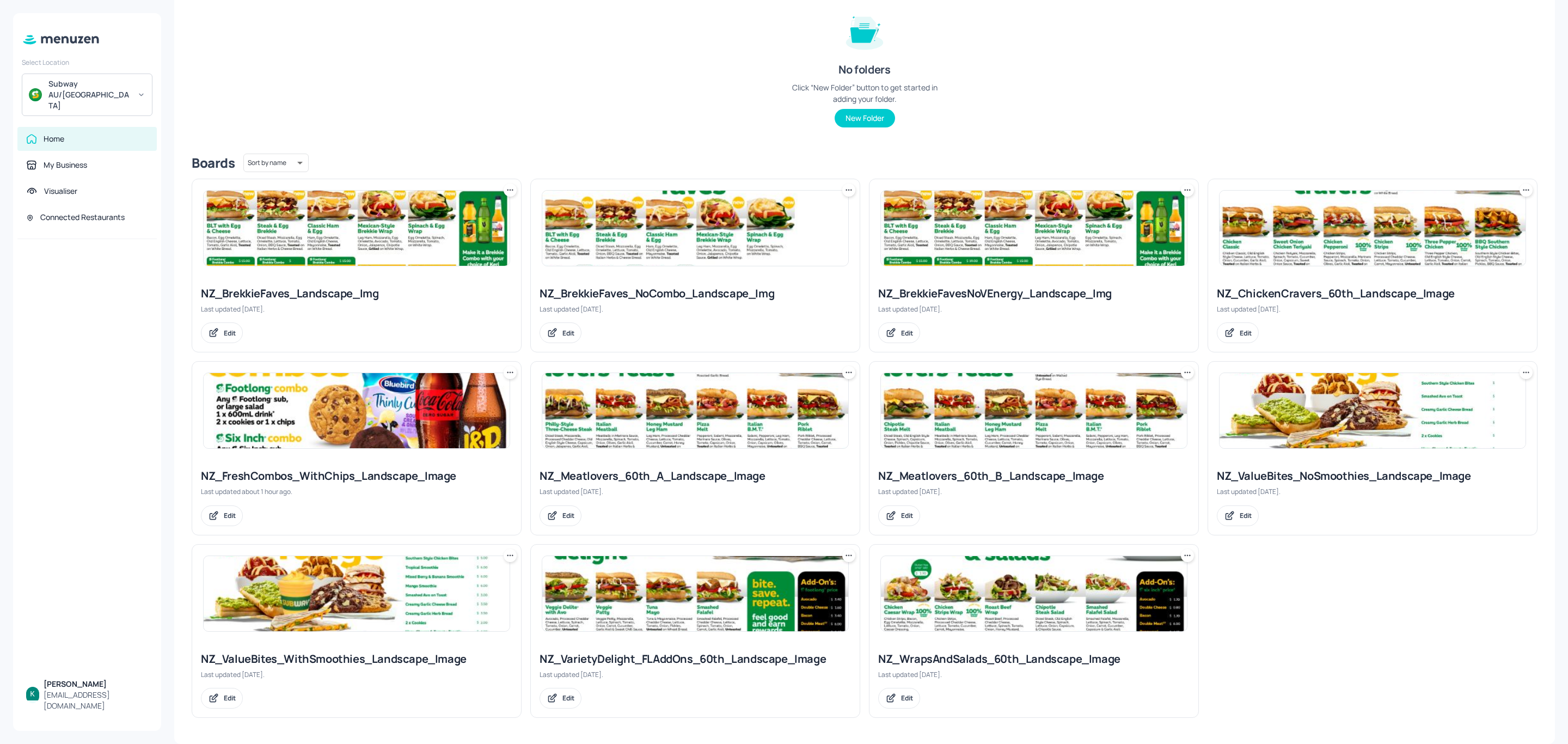
click at [1308, 474] on div "NZ_ValueBites_NoSmoothies_Landscape_Image" at bounding box center [1373, 476] width 312 height 15
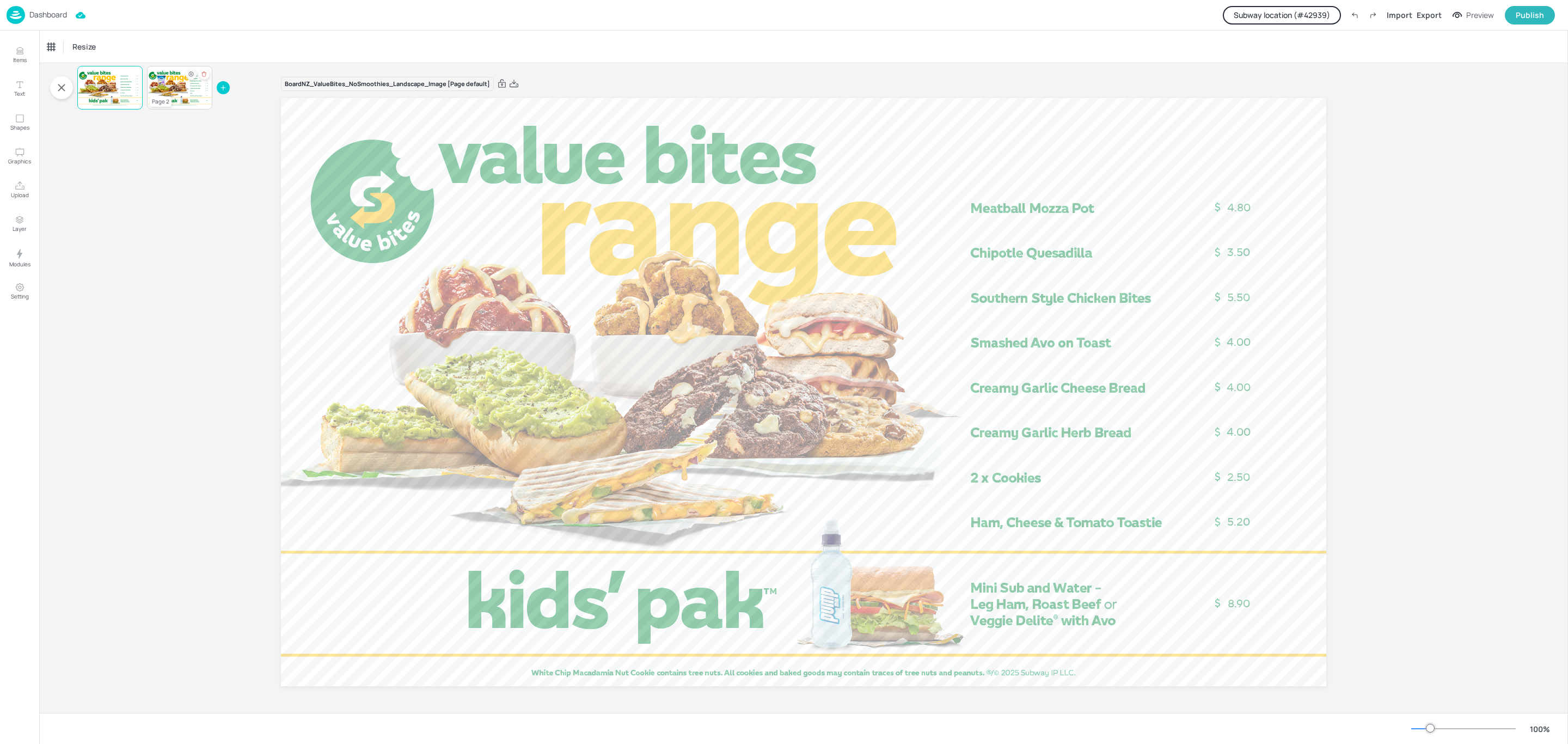
click at [177, 92] on div at bounding box center [180, 88] width 65 height 37
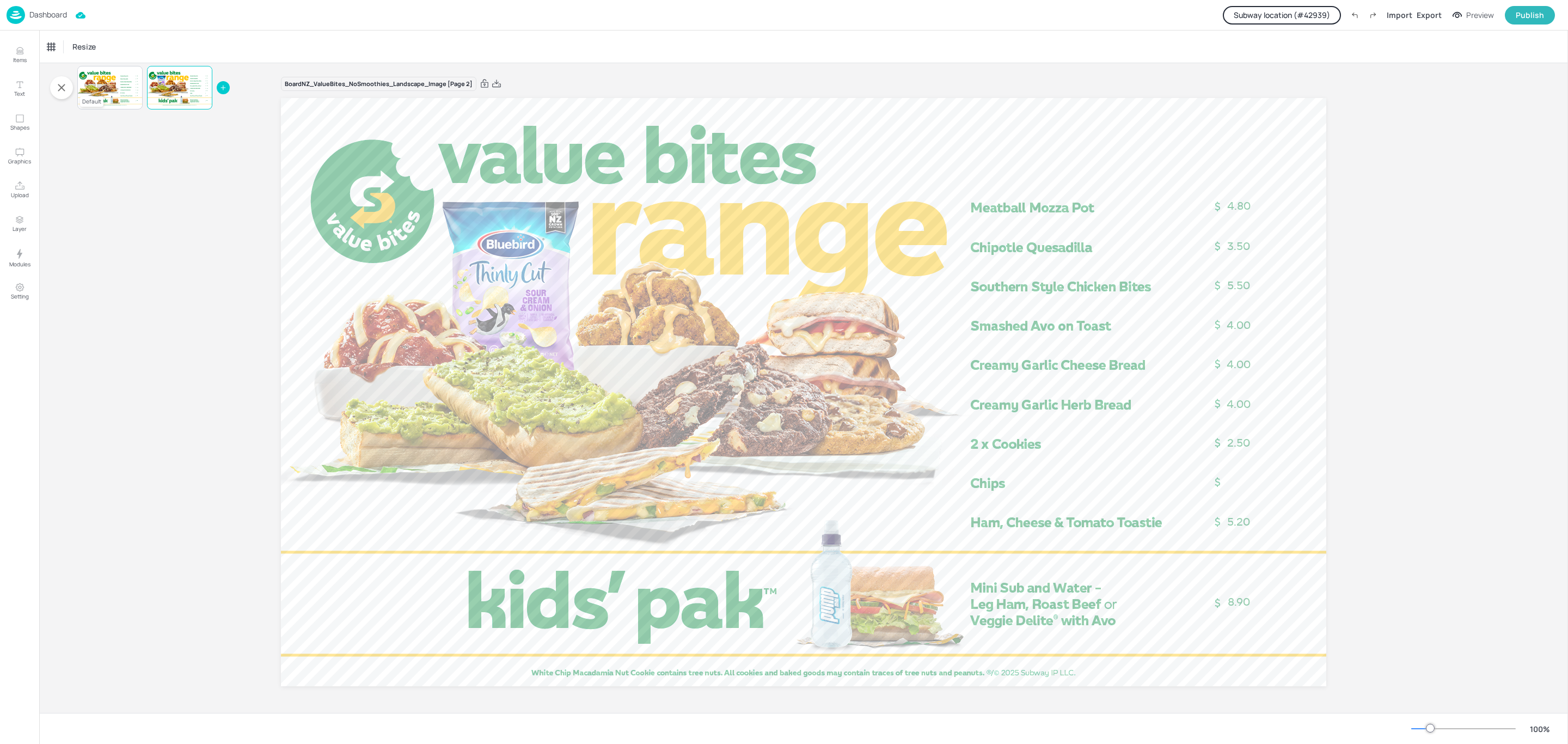
click at [100, 87] on div at bounding box center [110, 88] width 65 height 37
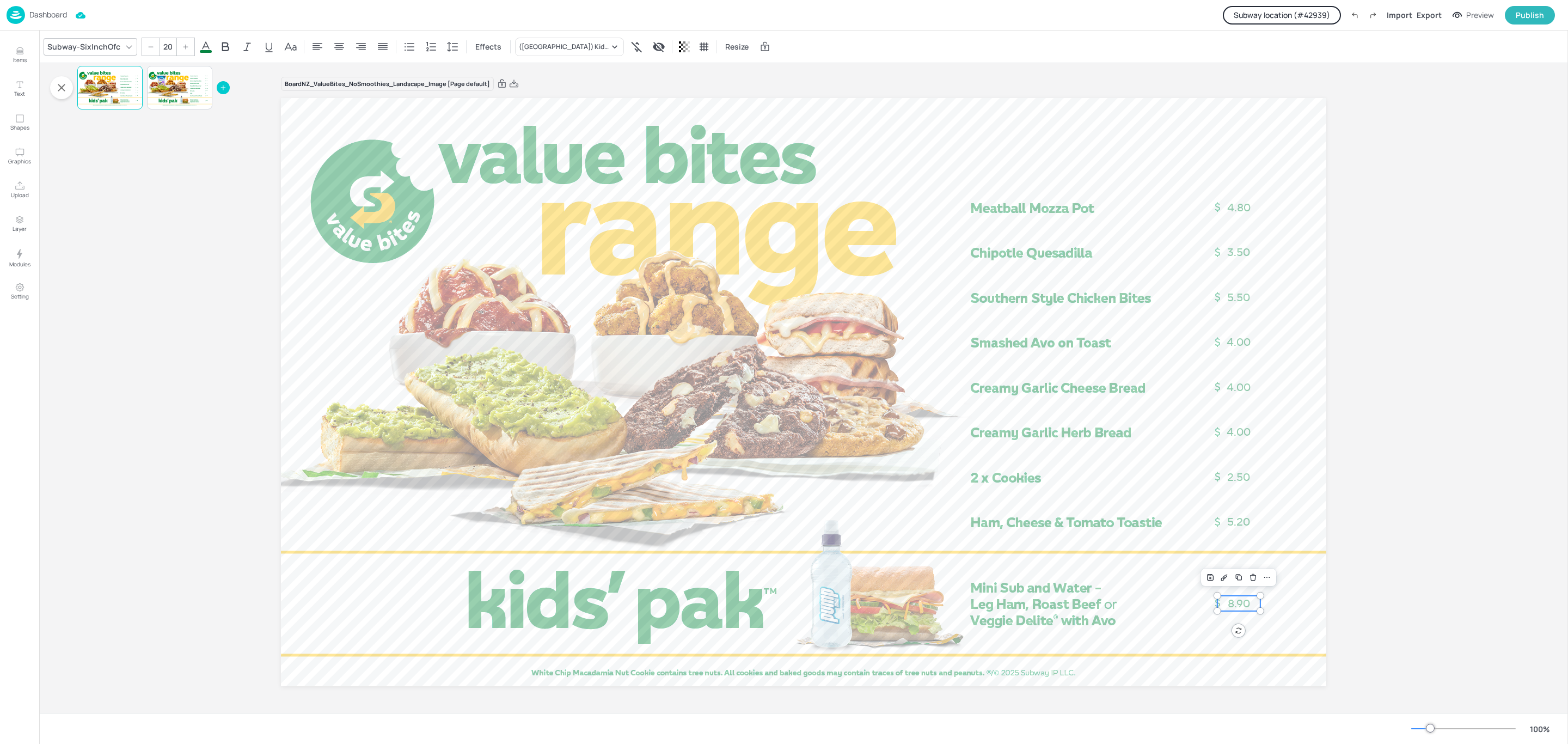
click at [1229, 603] on span "8.90" at bounding box center [1239, 603] width 23 height 13
